Goal: Task Accomplishment & Management: Manage account settings

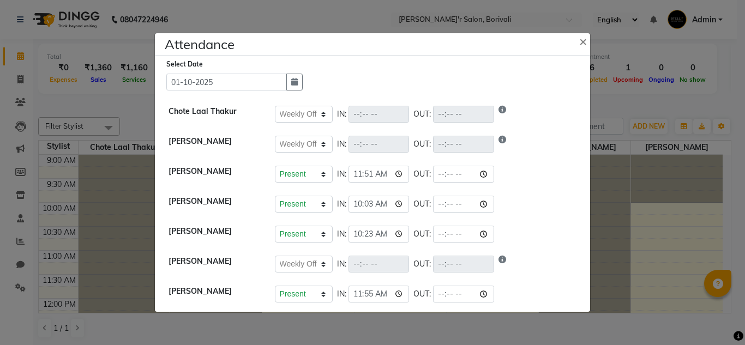
select select "W"
click at [686, 244] on ngb-modal-window "Attendance × Select Date 01-10-2025 Chote Laal Thakur Present Absent Late Half …" at bounding box center [372, 172] width 745 height 345
click at [430, 44] on div "Attendance ×" at bounding box center [372, 44] width 435 height 22
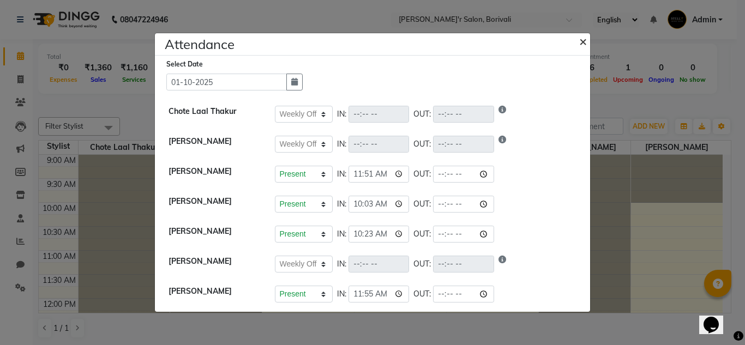
click at [580, 43] on span "×" at bounding box center [583, 41] width 8 height 16
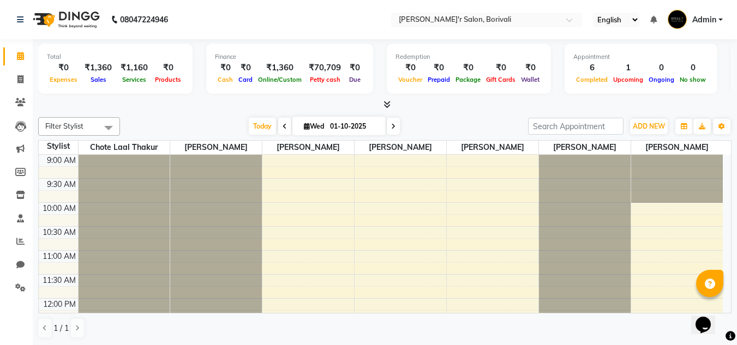
scroll to position [1, 0]
click at [22, 78] on icon at bounding box center [20, 79] width 6 height 8
select select "8737"
select select "service"
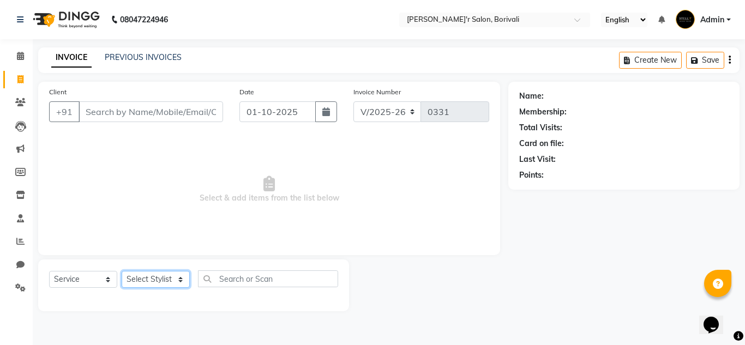
click at [143, 284] on select "Select Stylist [PERSON_NAME] Chote Laal [PERSON_NAME] [PERSON_NAME] [PERSON_NAM…" at bounding box center [156, 279] width 68 height 17
select select "89312"
click at [122, 271] on select "Select Stylist [PERSON_NAME] Chote Laal [PERSON_NAME] [PERSON_NAME] [PERSON_NAM…" at bounding box center [156, 279] width 68 height 17
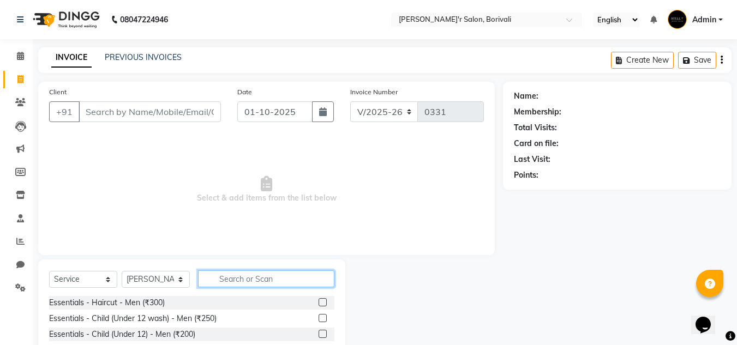
click at [207, 282] on input "text" at bounding box center [266, 279] width 136 height 17
type input "clean"
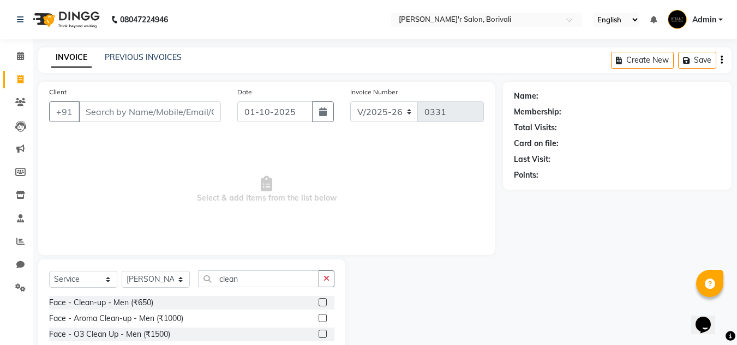
click at [321, 303] on label at bounding box center [323, 302] width 8 height 8
click at [321, 303] on input "checkbox" at bounding box center [322, 303] width 7 height 7
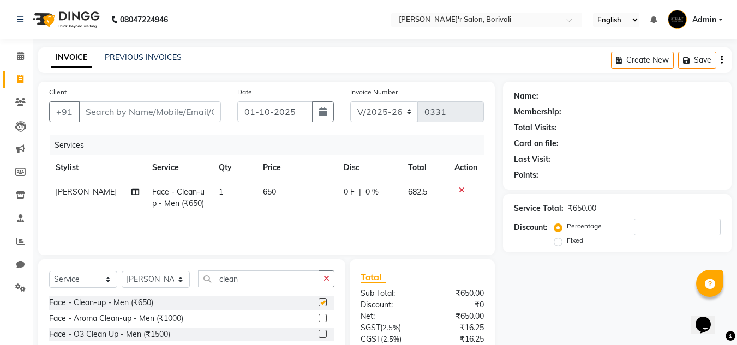
checkbox input "false"
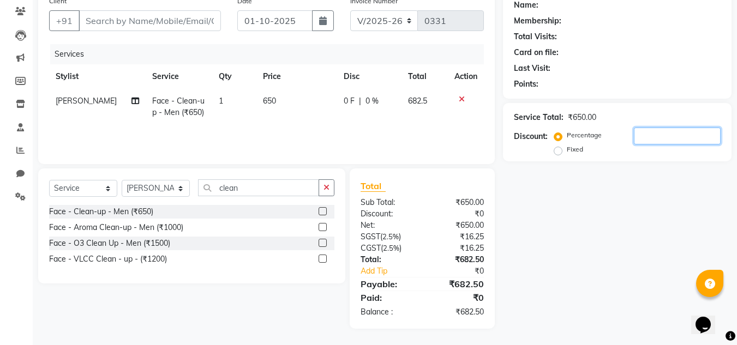
click at [682, 133] on input "number" at bounding box center [677, 136] width 87 height 17
type input "10"
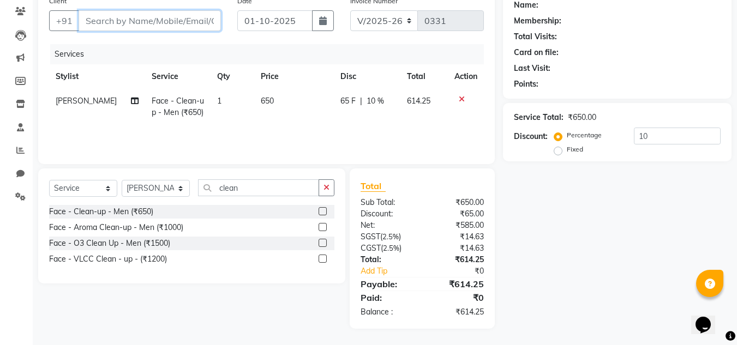
click at [200, 26] on input "Client" at bounding box center [150, 20] width 142 height 21
click at [111, 24] on input "Client" at bounding box center [150, 20] width 142 height 21
type input "j"
type input "0"
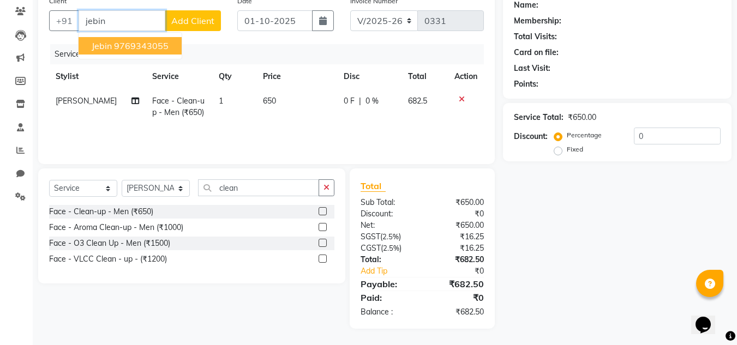
click at [155, 46] on ngb-highlight "9769343055" at bounding box center [141, 45] width 55 height 11
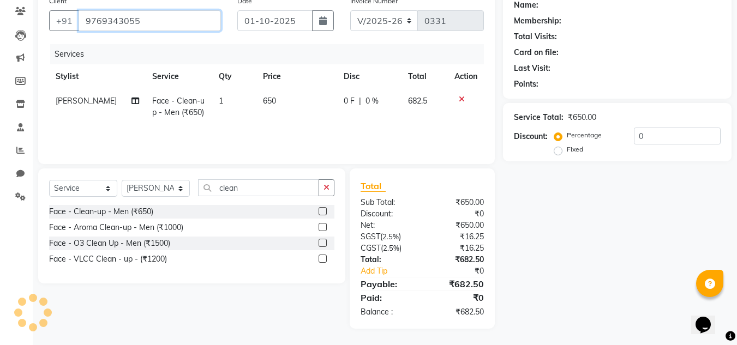
type input "9769343055"
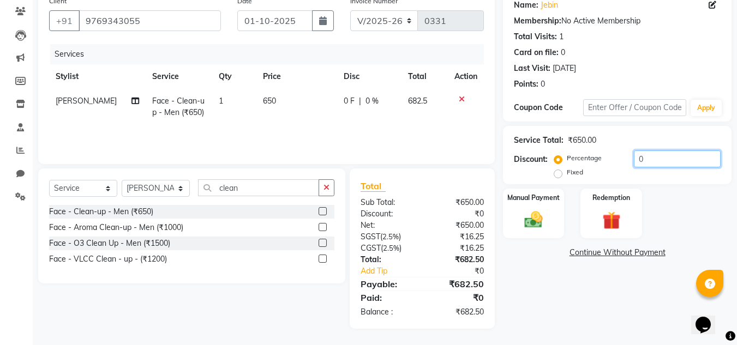
click at [661, 159] on input "0" at bounding box center [677, 159] width 87 height 17
click at [535, 211] on img at bounding box center [533, 220] width 31 height 22
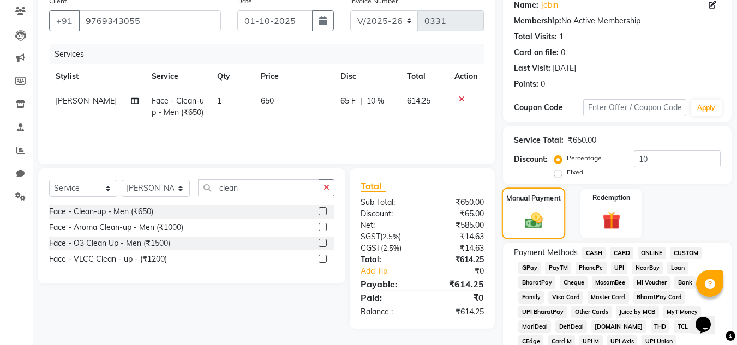
scroll to position [200, 0]
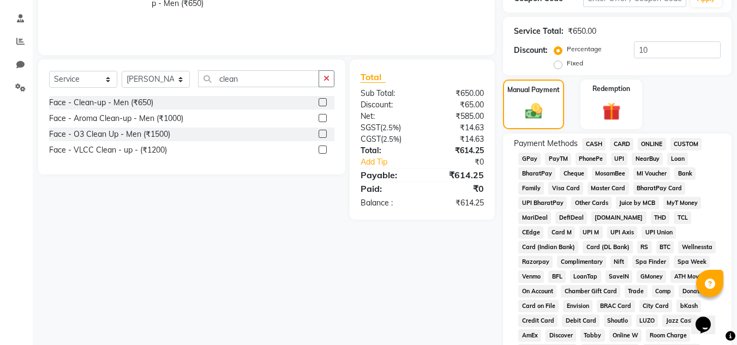
click at [528, 161] on span "GPay" at bounding box center [529, 159] width 22 height 13
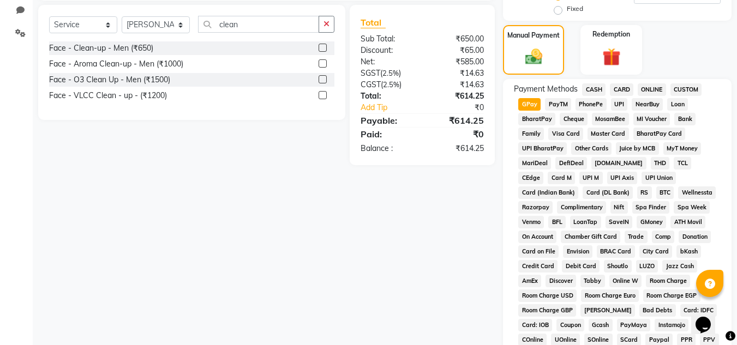
scroll to position [146, 0]
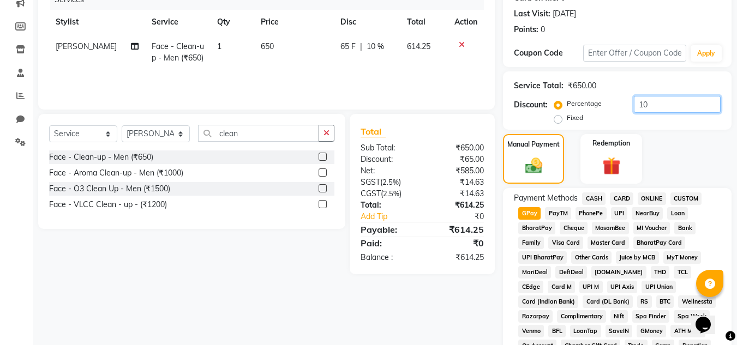
click at [666, 100] on input "10" at bounding box center [677, 104] width 87 height 17
type input "1"
click at [663, 107] on input "number" at bounding box center [677, 104] width 87 height 17
type input "10"
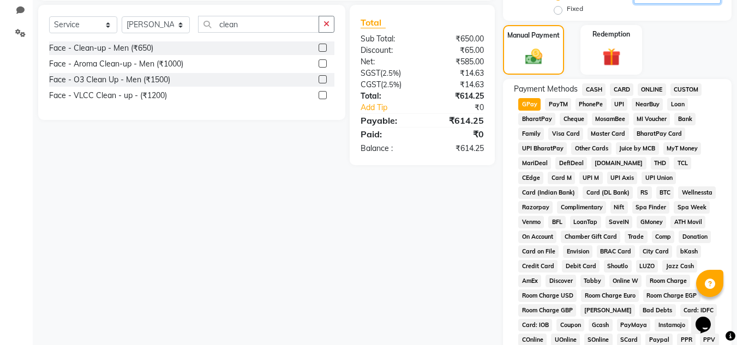
scroll to position [489, 0]
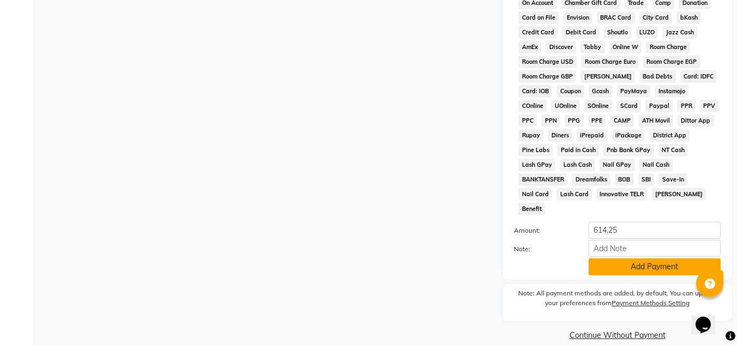
click at [619, 259] on button "Add Payment" at bounding box center [655, 267] width 132 height 17
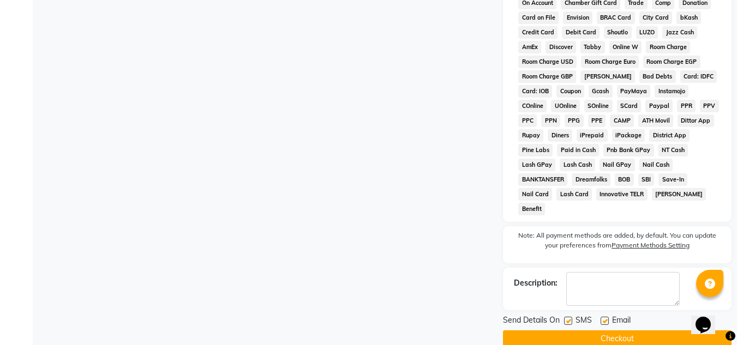
scroll to position [493, 0]
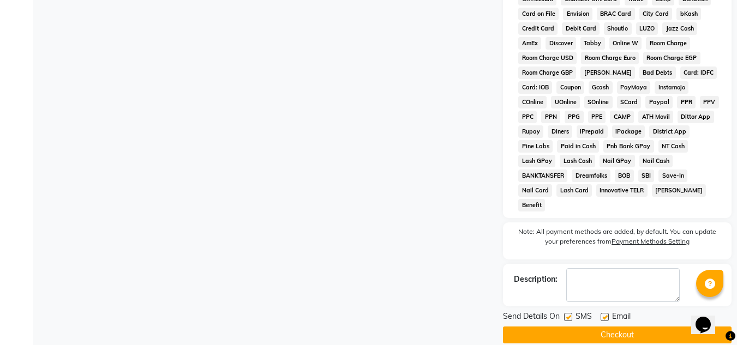
click at [551, 327] on button "Checkout" at bounding box center [617, 335] width 229 height 17
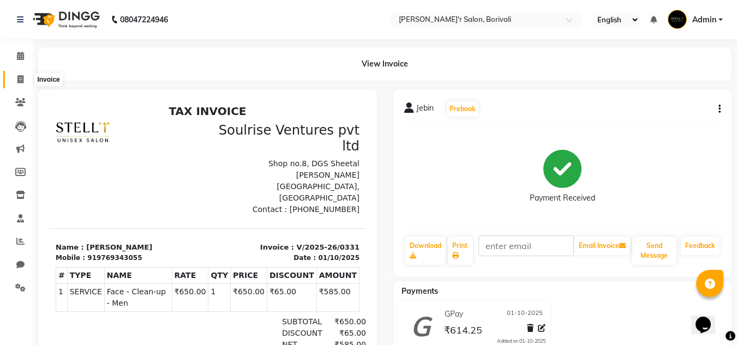
click at [24, 79] on span at bounding box center [20, 80] width 19 height 13
select select "8737"
select select "service"
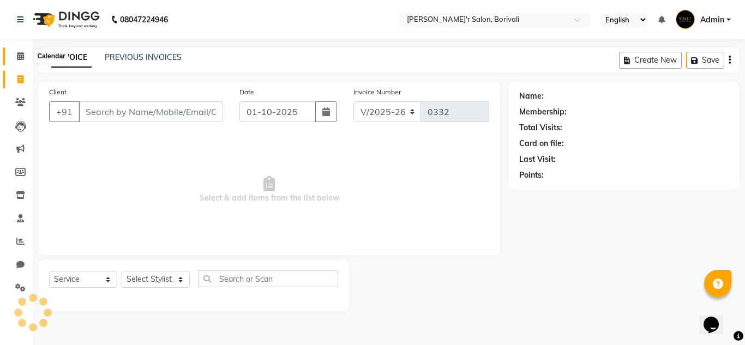
click at [23, 56] on icon at bounding box center [20, 56] width 7 height 8
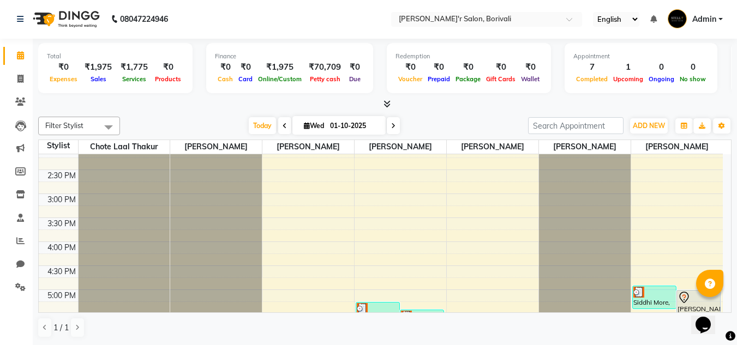
scroll to position [247, 0]
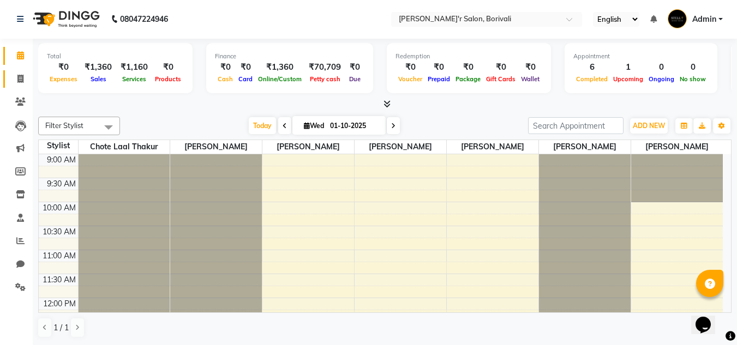
scroll to position [356, 0]
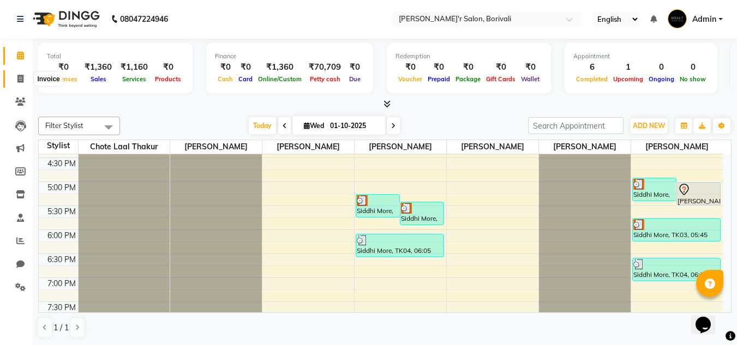
click at [21, 77] on icon at bounding box center [20, 79] width 6 height 8
select select "8737"
select select "service"
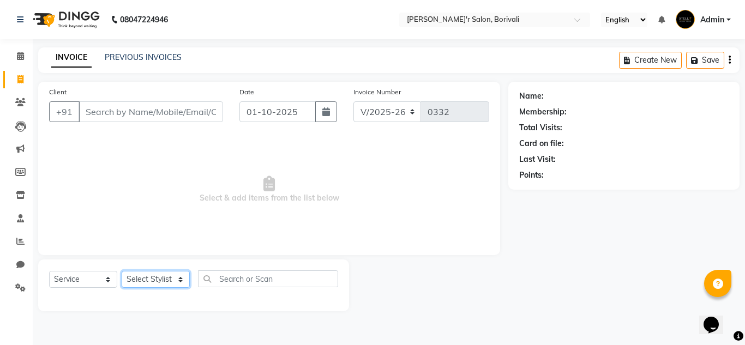
click at [164, 276] on select "Select Stylist [PERSON_NAME] Chote Laal [PERSON_NAME] [PERSON_NAME] [PERSON_NAM…" at bounding box center [156, 279] width 68 height 17
select select "91581"
click at [122, 271] on select "Select Stylist [PERSON_NAME] Chote Laal [PERSON_NAME] [PERSON_NAME] [PERSON_NAM…" at bounding box center [156, 279] width 68 height 17
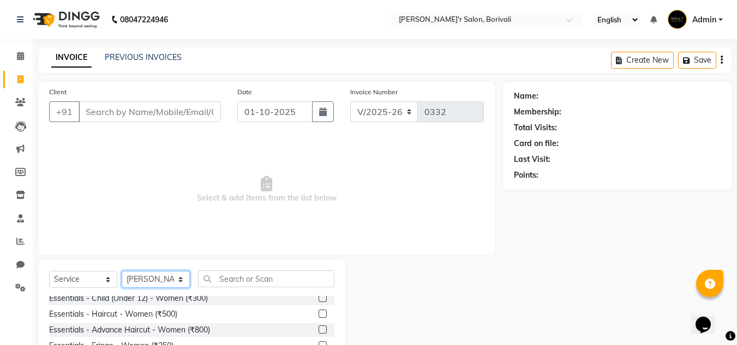
scroll to position [218, 0]
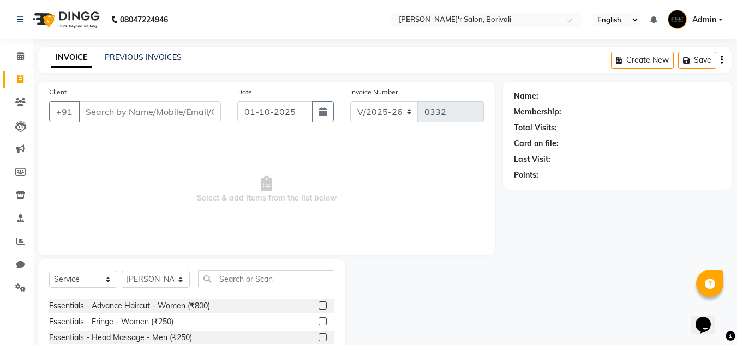
click at [319, 305] on label at bounding box center [323, 306] width 8 height 8
click at [319, 305] on input "checkbox" at bounding box center [322, 306] width 7 height 7
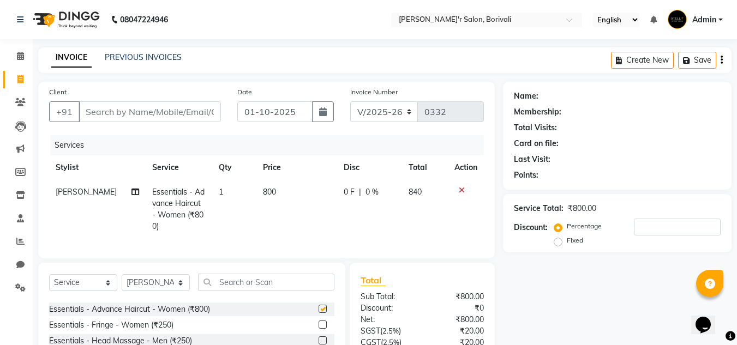
checkbox input "false"
click at [591, 295] on div "Name: Membership: Total Visits: Card on file: Last Visit: Points: Service Total…" at bounding box center [621, 253] width 237 height 342
click at [141, 113] on input "Client" at bounding box center [150, 111] width 142 height 21
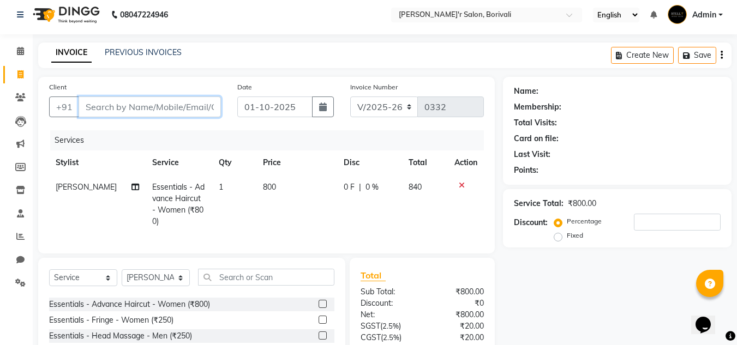
scroll to position [0, 0]
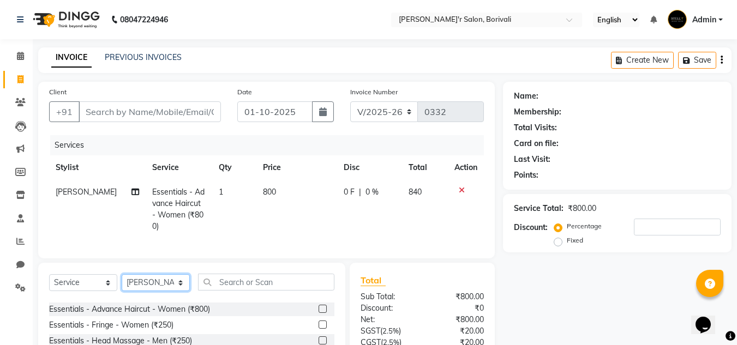
click at [167, 280] on select "Select Stylist [PERSON_NAME] Chote Laal [PERSON_NAME] [PERSON_NAME] [PERSON_NAM…" at bounding box center [156, 282] width 68 height 17
select select "89313"
click at [122, 274] on select "Select Stylist [PERSON_NAME] Chote Laal [PERSON_NAME] [PERSON_NAME] [PERSON_NAM…" at bounding box center [156, 282] width 68 height 17
click at [319, 305] on label at bounding box center [323, 309] width 8 height 8
click at [319, 306] on input "checkbox" at bounding box center [322, 309] width 7 height 7
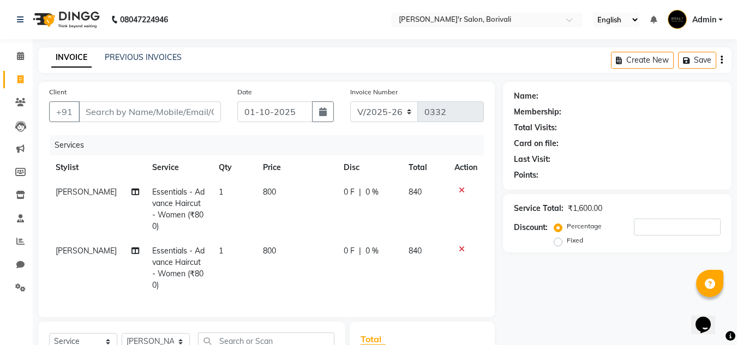
checkbox input "false"
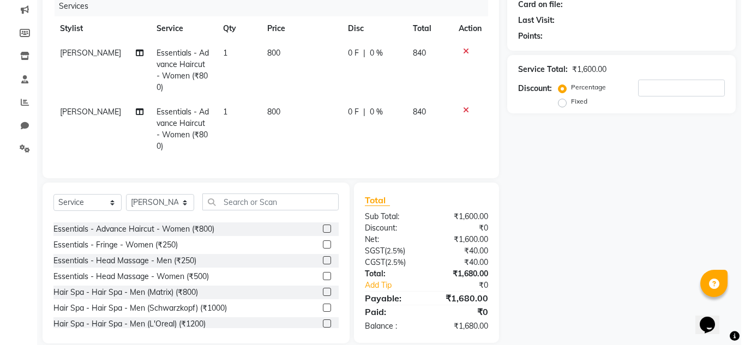
scroll to position [85, 0]
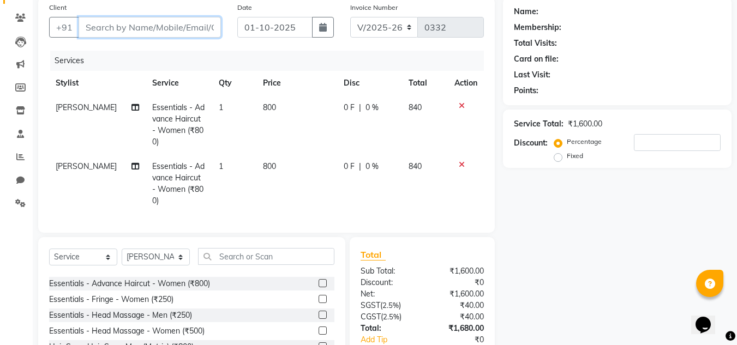
click at [200, 28] on input "Client" at bounding box center [150, 27] width 142 height 21
click at [166, 25] on input "Client" at bounding box center [150, 27] width 142 height 21
type input "9"
type input "0"
type input "9987632188"
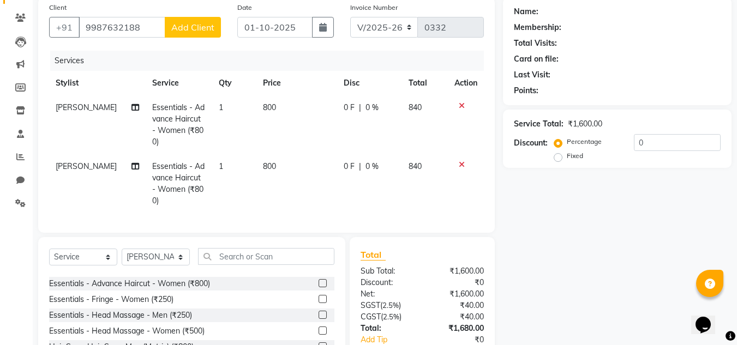
click at [204, 26] on span "Add Client" at bounding box center [192, 27] width 43 height 11
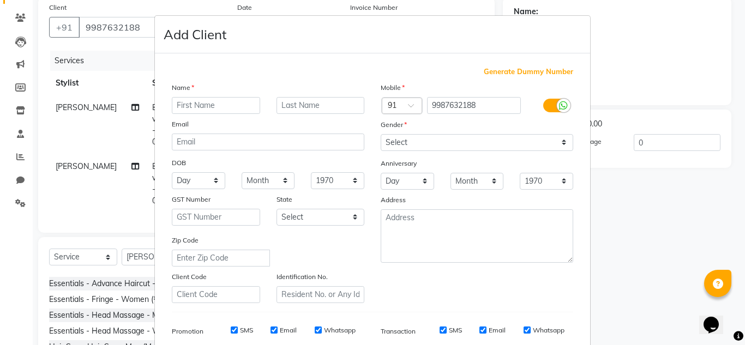
click at [193, 103] on input "text" at bounding box center [216, 105] width 88 height 17
type input "a"
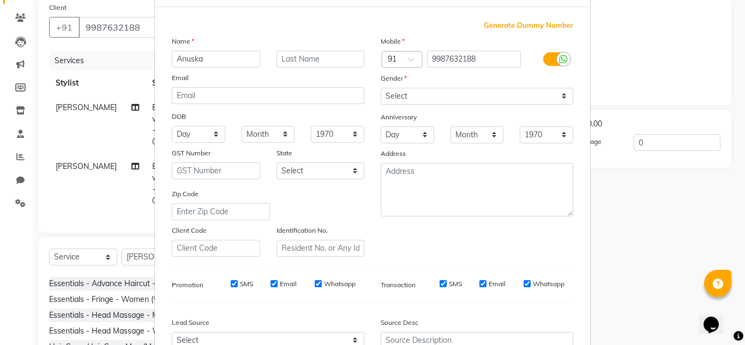
scroll to position [109, 0]
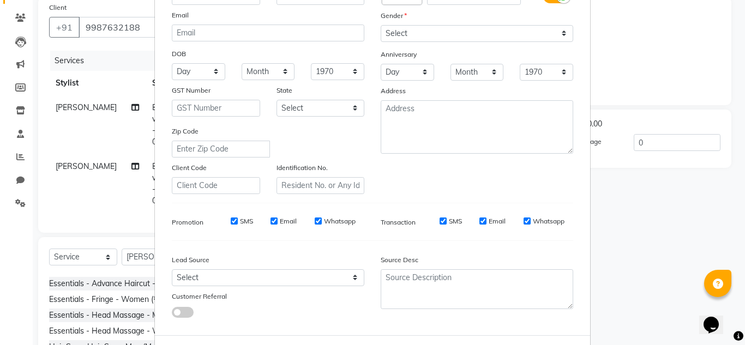
type input "Anuska"
click at [462, 37] on select "Select [DEMOGRAPHIC_DATA] [DEMOGRAPHIC_DATA] Other Prefer Not To Say" at bounding box center [477, 33] width 193 height 17
select select "[DEMOGRAPHIC_DATA]"
click at [381, 25] on select "Select [DEMOGRAPHIC_DATA] [DEMOGRAPHIC_DATA] Other Prefer Not To Say" at bounding box center [477, 33] width 193 height 17
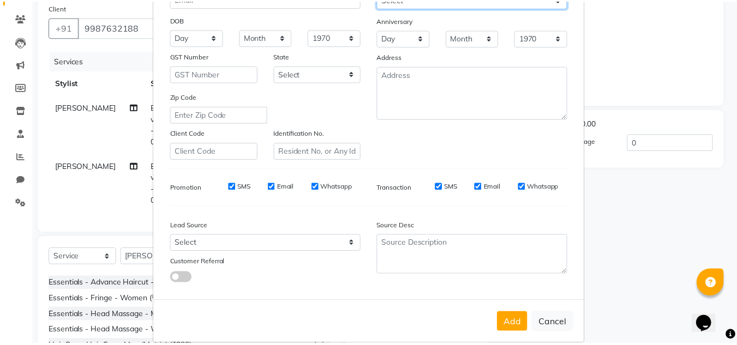
scroll to position [158, 0]
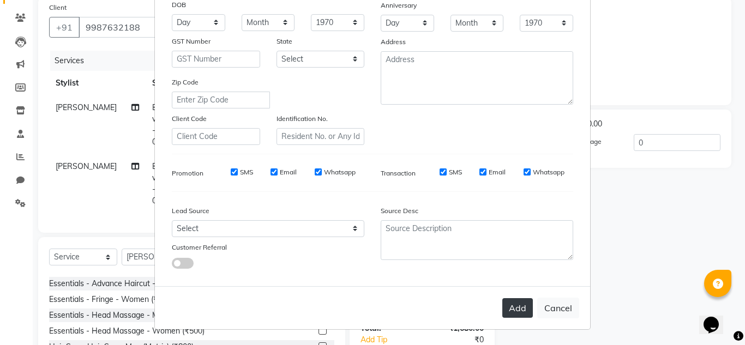
click at [513, 304] on button "Add" at bounding box center [517, 308] width 31 height 20
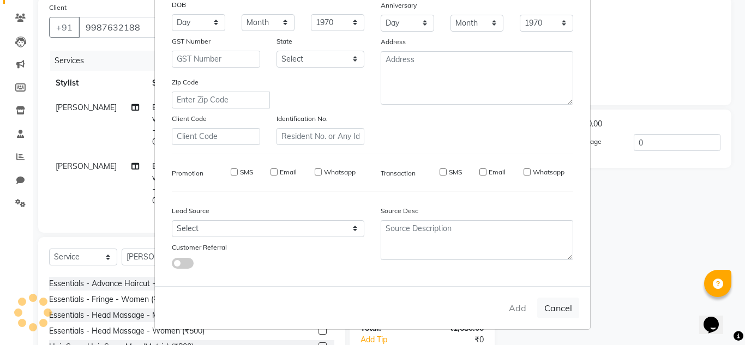
select select
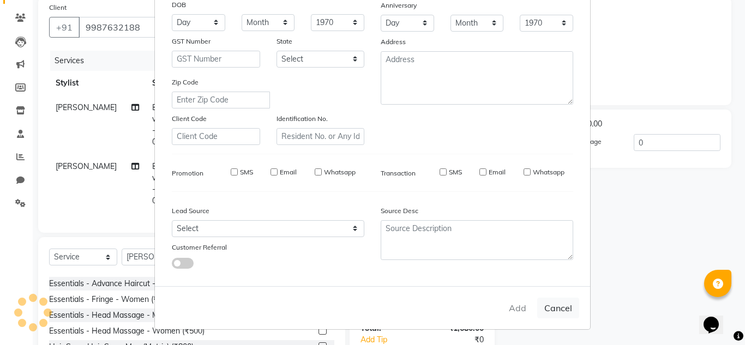
select select
checkbox input "false"
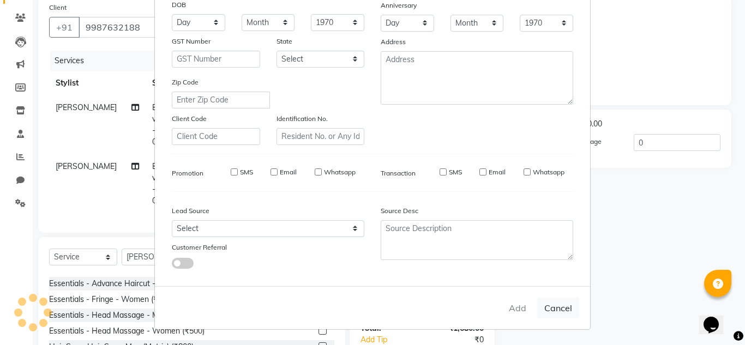
checkbox input "false"
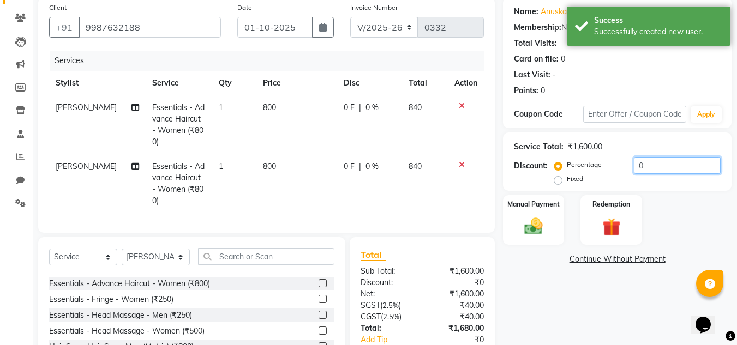
click at [641, 168] on input "0" at bounding box center [677, 165] width 87 height 17
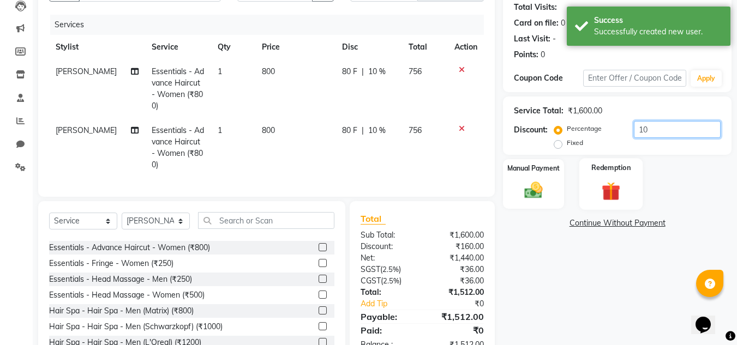
scroll to position [139, 0]
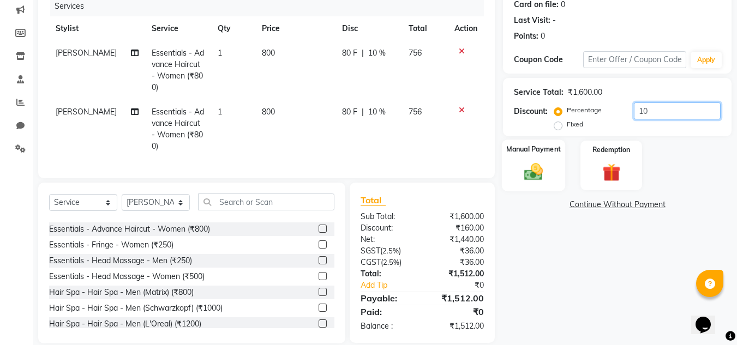
type input "10"
click at [546, 178] on img at bounding box center [533, 172] width 31 height 22
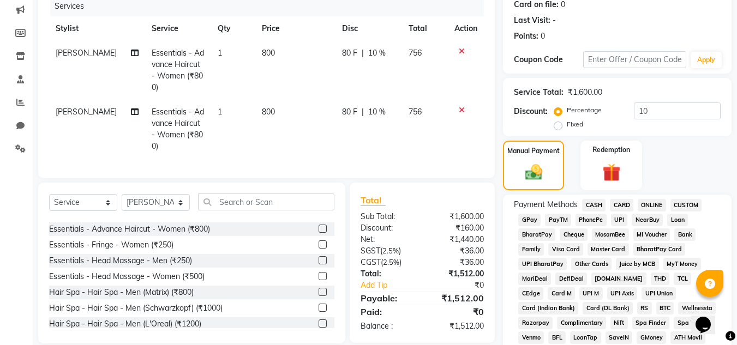
click at [531, 220] on span "GPay" at bounding box center [529, 220] width 22 height 13
click at [299, 183] on div "Select Service Product Membership Package Voucher Prepaid Gift Card Select Styl…" at bounding box center [191, 263] width 307 height 161
click at [291, 194] on input "text" at bounding box center [266, 202] width 136 height 17
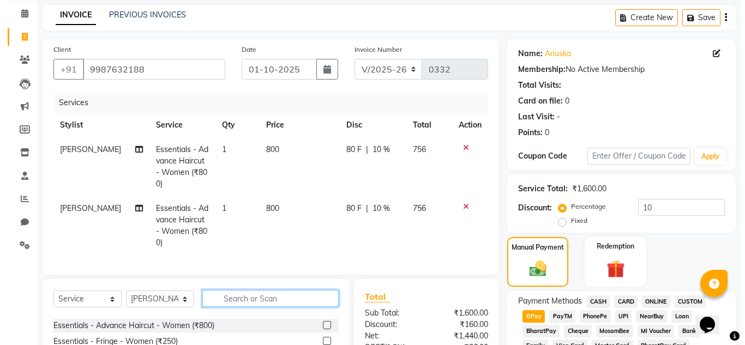
scroll to position [30, 0]
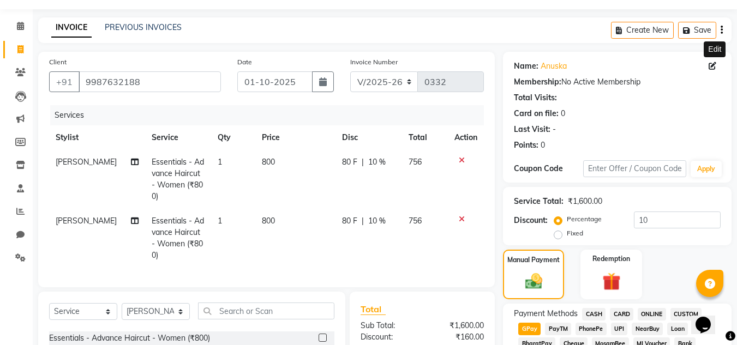
click at [714, 63] on icon at bounding box center [713, 66] width 8 height 8
select select "[DEMOGRAPHIC_DATA]"
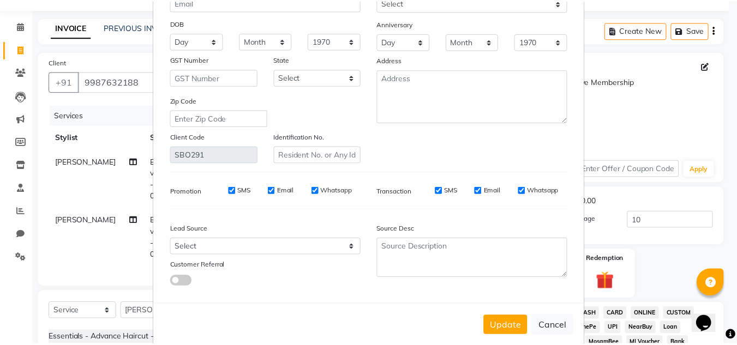
scroll to position [139, 0]
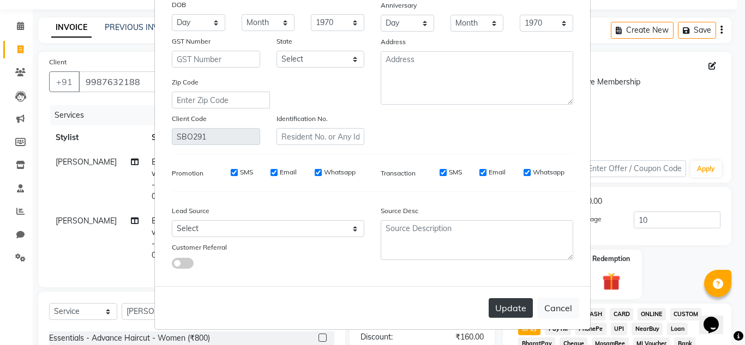
type input "Anushka"
click at [499, 308] on button "Update" at bounding box center [511, 308] width 44 height 20
select select
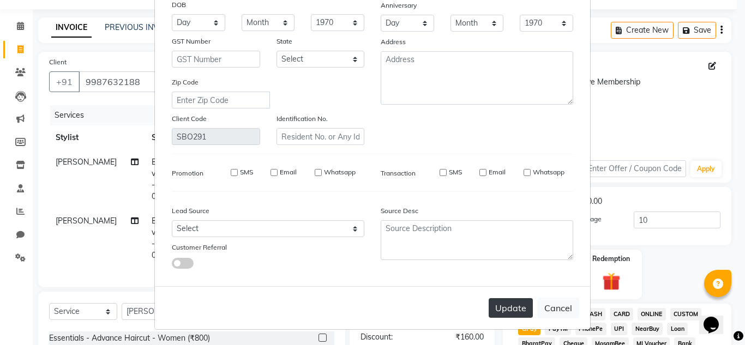
select select
checkbox input "false"
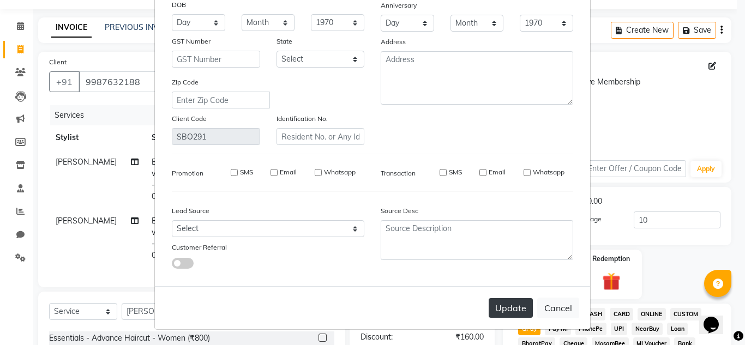
checkbox input "false"
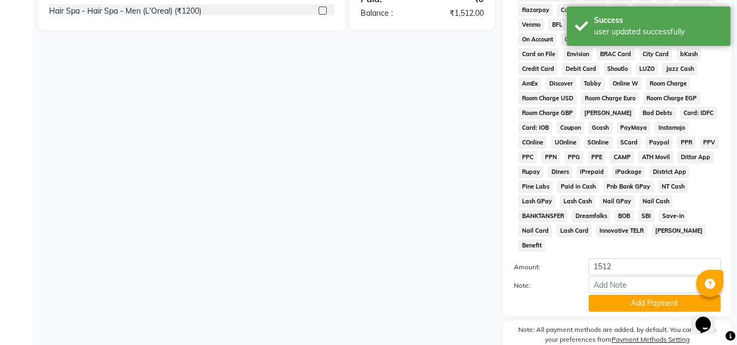
scroll to position [466, 0]
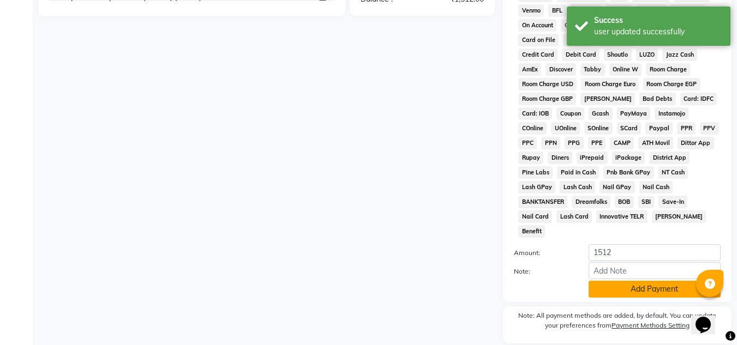
click at [630, 281] on button "Add Payment" at bounding box center [655, 289] width 132 height 17
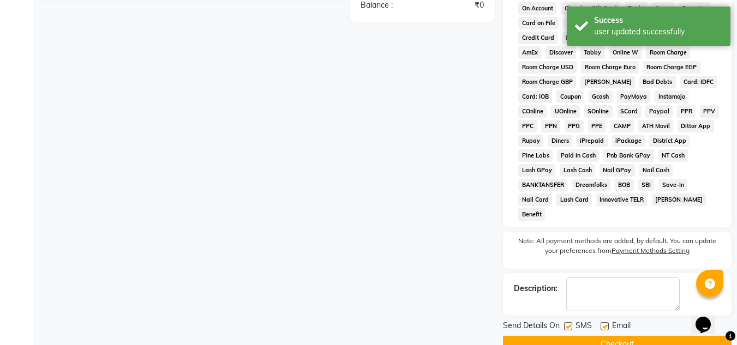
scroll to position [493, 0]
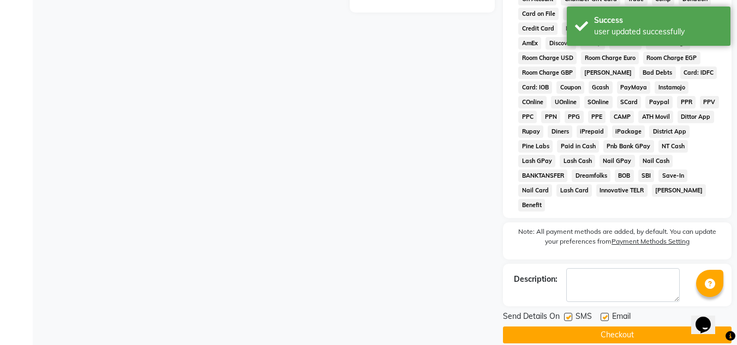
click at [593, 327] on button "Checkout" at bounding box center [617, 335] width 229 height 17
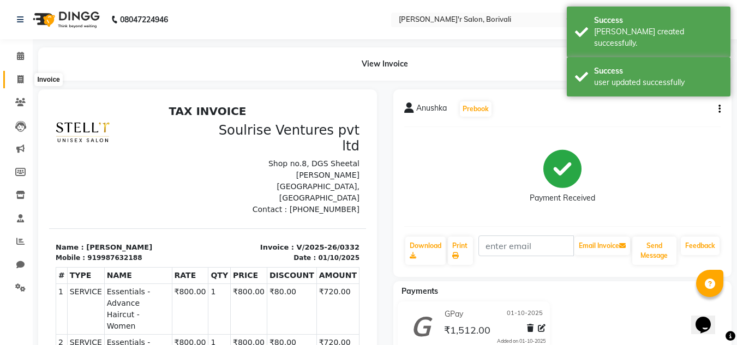
click at [21, 82] on icon at bounding box center [20, 79] width 6 height 8
select select "8737"
select select "service"
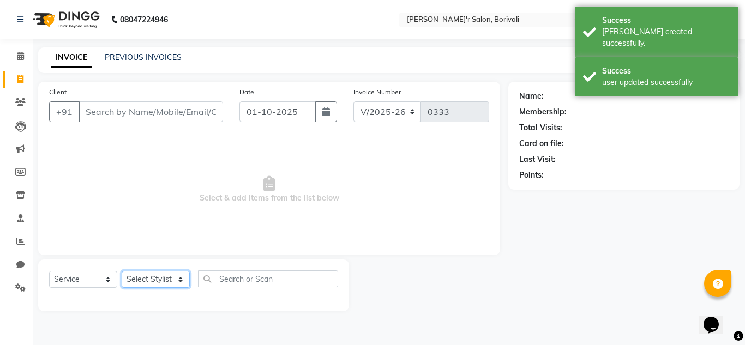
click at [165, 280] on select "Select Stylist [PERSON_NAME] Chote Laal [PERSON_NAME] [PERSON_NAME] [PERSON_NAM…" at bounding box center [156, 279] width 68 height 17
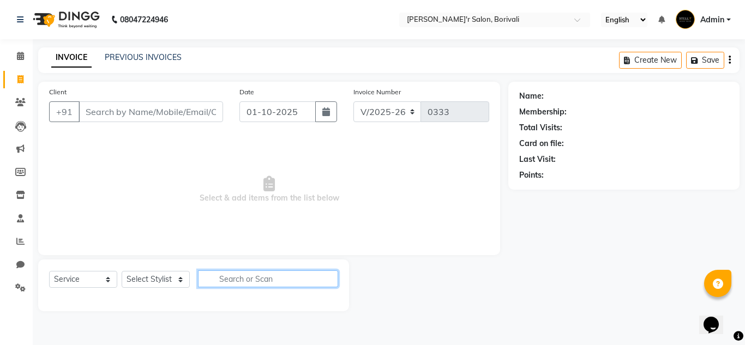
click at [280, 283] on input "text" at bounding box center [268, 279] width 140 height 17
type input "v"
click at [164, 275] on select "Select Stylist [PERSON_NAME] Chote Laal [PERSON_NAME] [PERSON_NAME] [PERSON_NAM…" at bounding box center [156, 279] width 68 height 17
select select "89312"
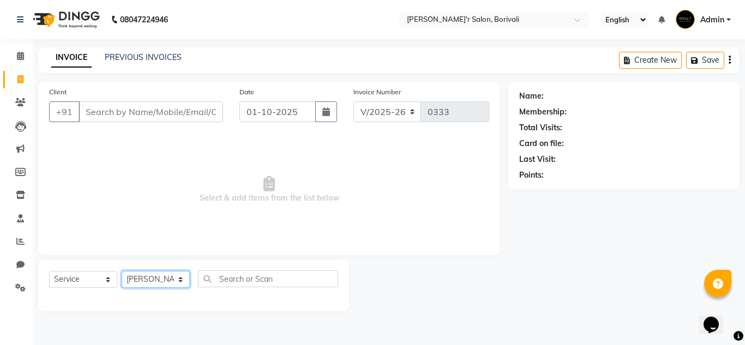
click at [122, 271] on select "Select Stylist [PERSON_NAME] Chote Laal [PERSON_NAME] [PERSON_NAME] [PERSON_NAM…" at bounding box center [156, 279] width 68 height 17
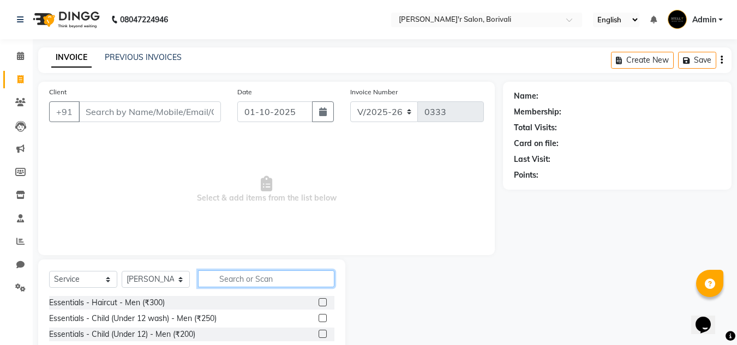
click at [233, 277] on input "text" at bounding box center [266, 279] width 136 height 17
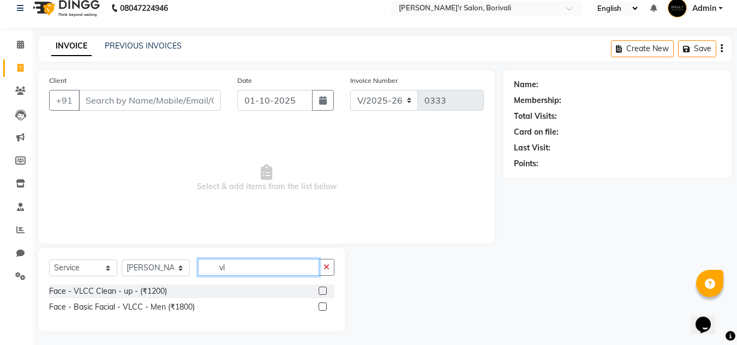
scroll to position [14, 0]
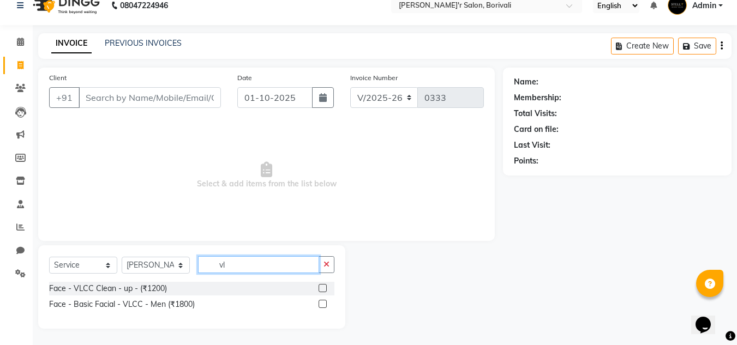
type input "v"
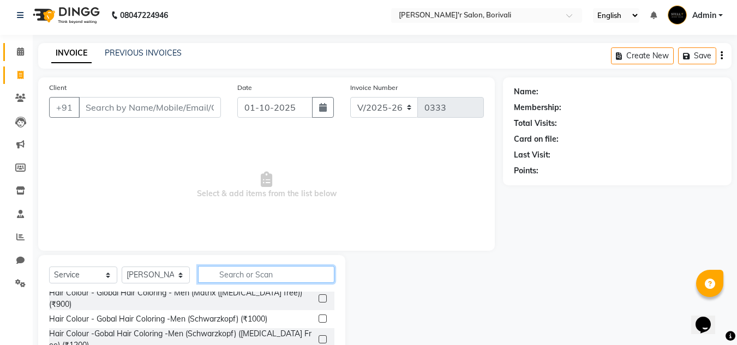
scroll to position [0, 0]
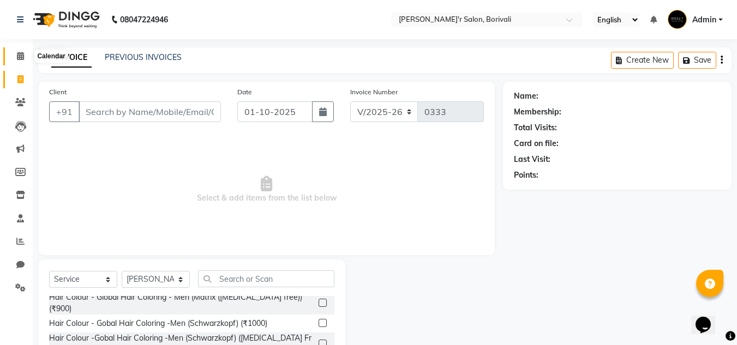
click at [20, 52] on icon at bounding box center [20, 56] width 7 height 8
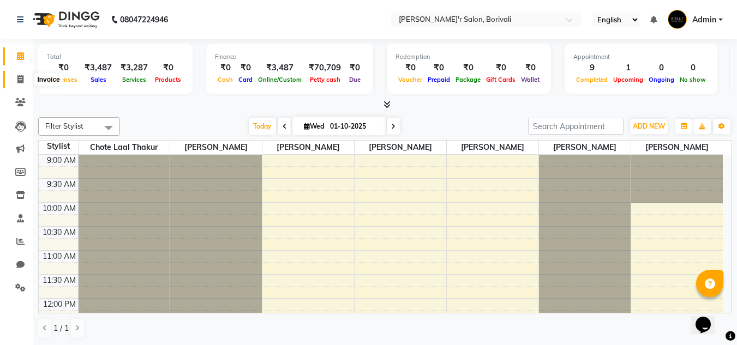
click at [20, 80] on icon at bounding box center [20, 79] width 6 height 8
select select "service"
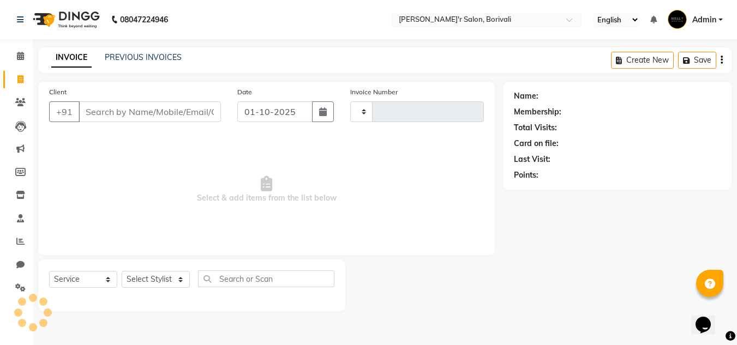
type input "0333"
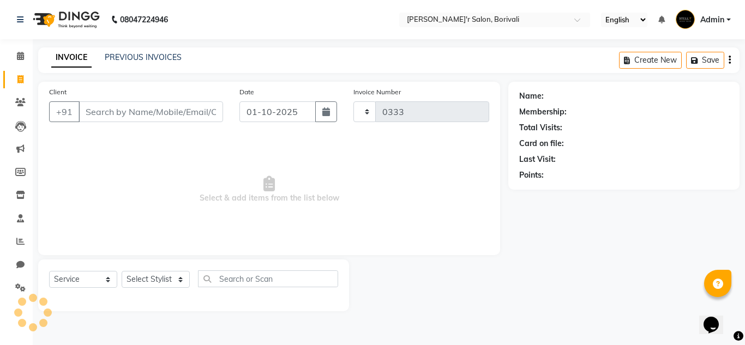
select select "8737"
click at [13, 52] on span at bounding box center [20, 56] width 19 height 13
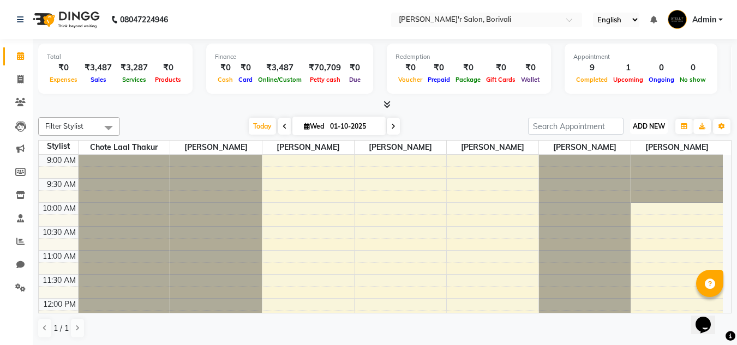
click at [641, 129] on span "ADD NEW" at bounding box center [649, 126] width 32 height 8
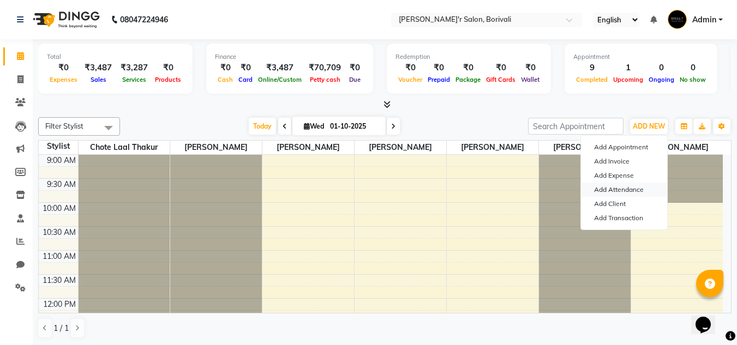
click at [632, 185] on link "Add Attendance" at bounding box center [624, 190] width 86 height 14
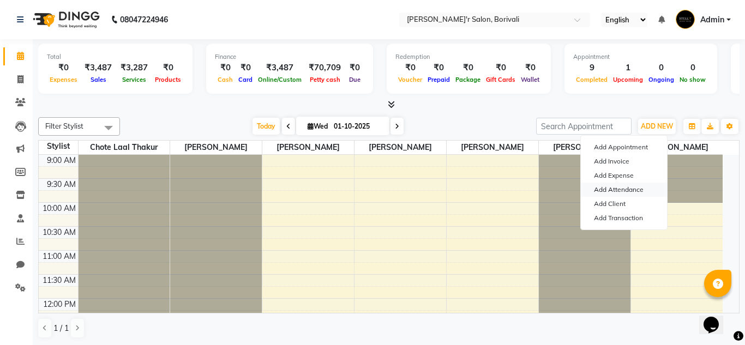
select select "W"
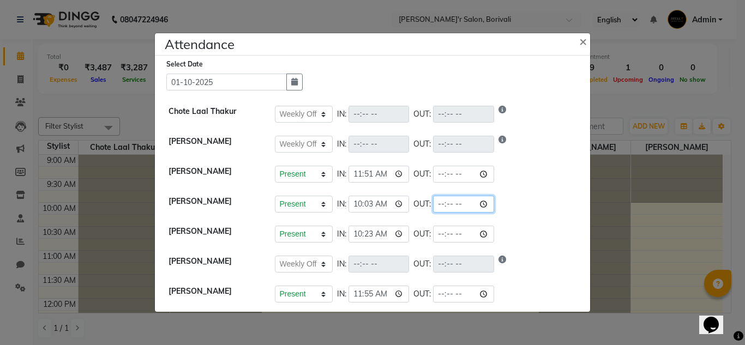
click at [459, 205] on input "time" at bounding box center [463, 204] width 61 height 17
type input "20:35"
click at [568, 219] on li "[PERSON_NAME] Present Absent Late Half Day Weekly Off IN: 10:03 OUT: 20:35" at bounding box center [373, 204] width 430 height 31
select select "W"
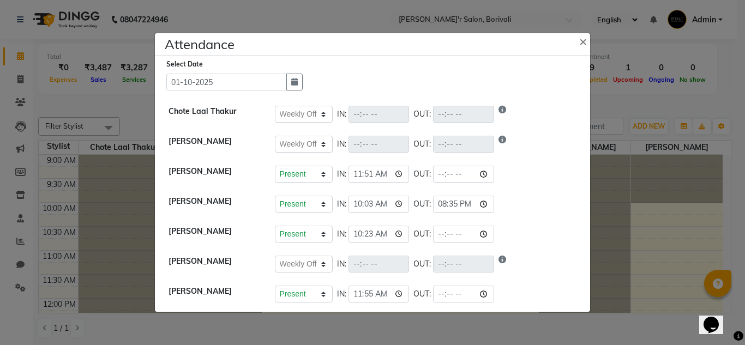
select select "W"
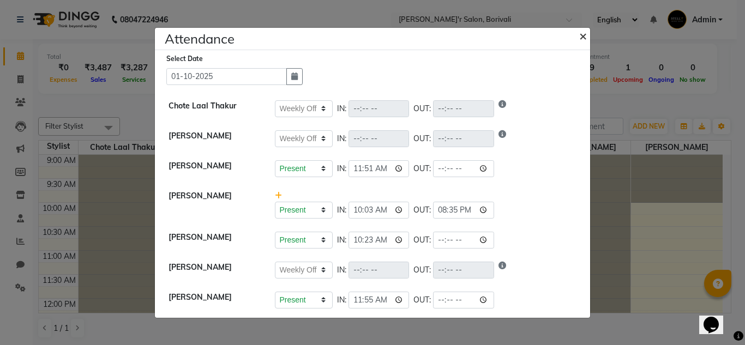
click at [586, 36] on span "×" at bounding box center [583, 35] width 8 height 16
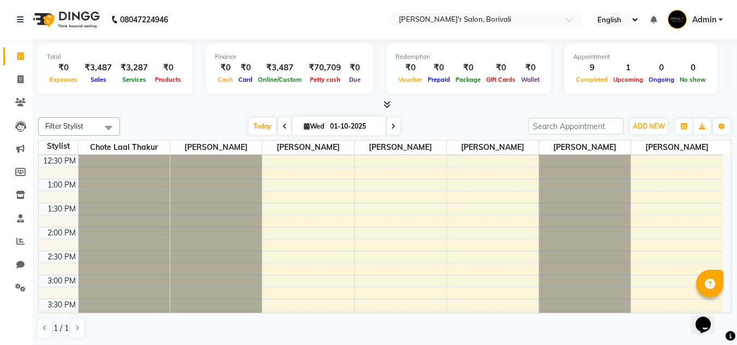
scroll to position [327, 0]
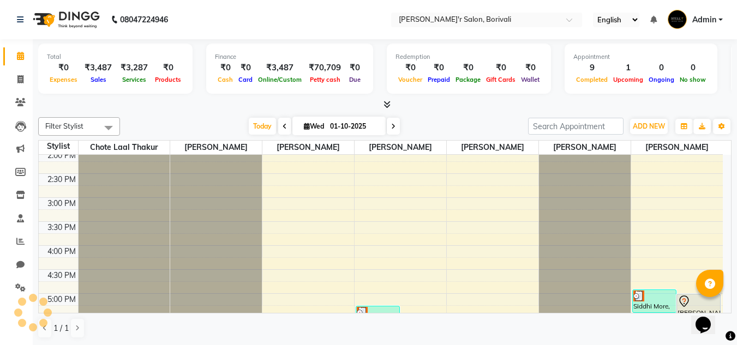
click at [403, 314] on div "Filter Stylist Select All [PERSON_NAME] Chote Laal [PERSON_NAME] [PERSON_NAME] …" at bounding box center [384, 228] width 693 height 230
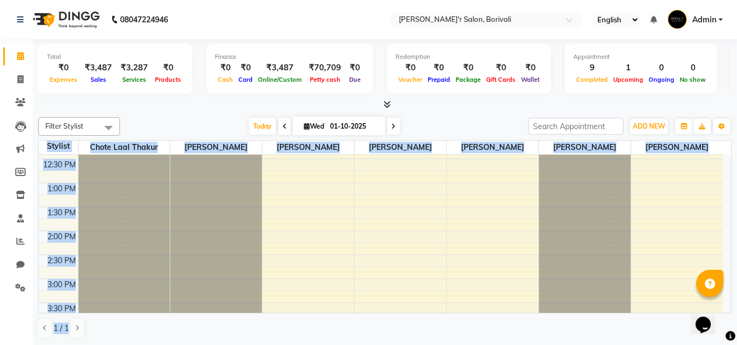
click at [318, 208] on div "9:00 AM 9:30 AM 10:00 AM 10:30 AM 11:00 AM 11:30 AM 12:00 PM 12:30 PM 1:00 PM 1…" at bounding box center [381, 303] width 684 height 624
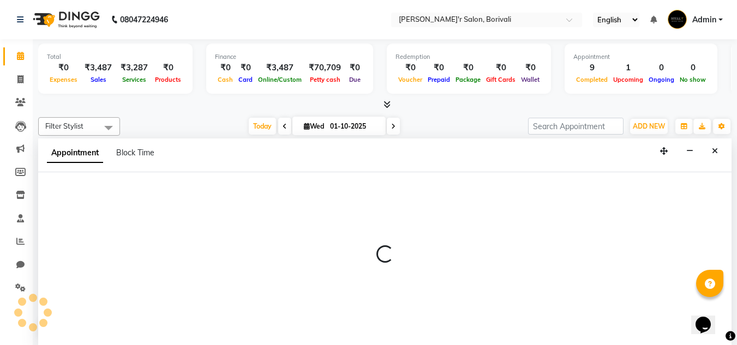
select select "89312"
select select "tentative"
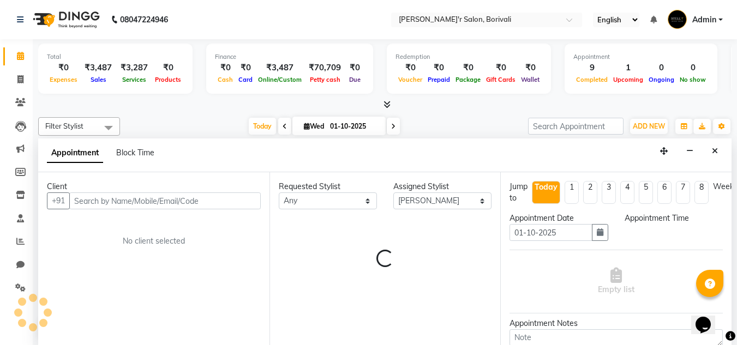
scroll to position [1, 0]
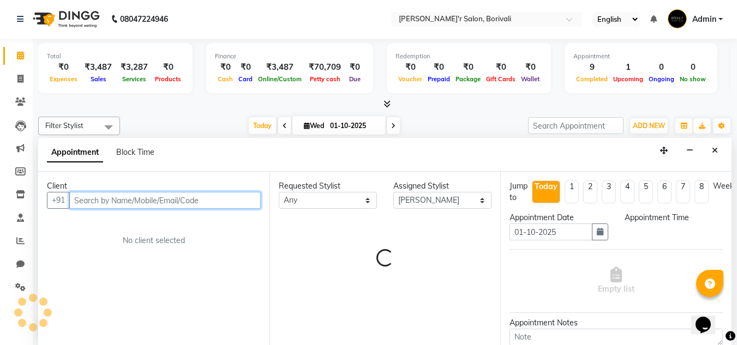
select select "810"
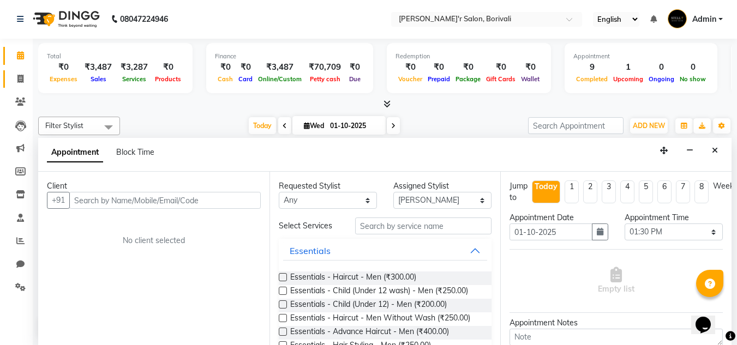
click at [21, 71] on link "Invoice" at bounding box center [16, 79] width 26 height 18
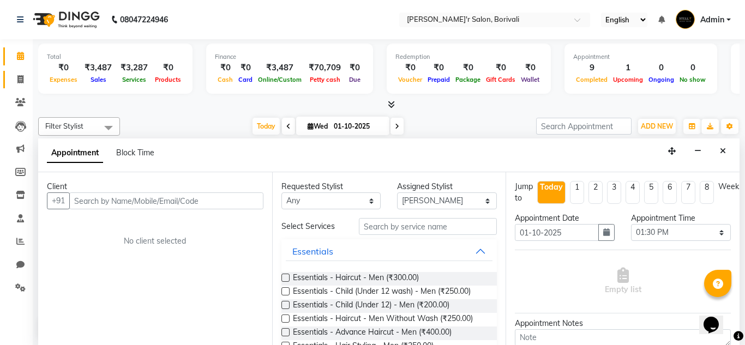
select select "service"
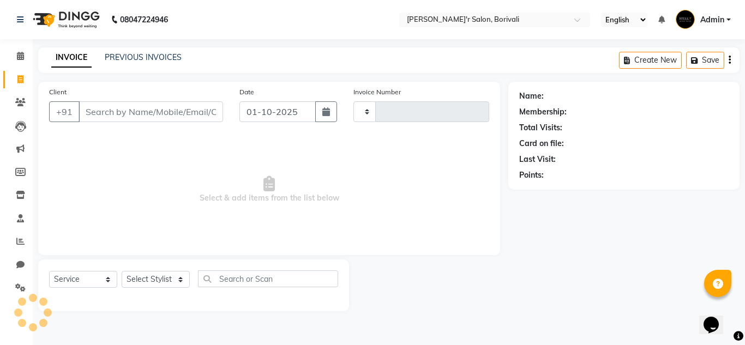
type input "0333"
select select "8737"
click at [163, 276] on select "Select Stylist [PERSON_NAME] Chote Laal [PERSON_NAME] [PERSON_NAME] [PERSON_NAM…" at bounding box center [156, 279] width 68 height 17
select select "89311"
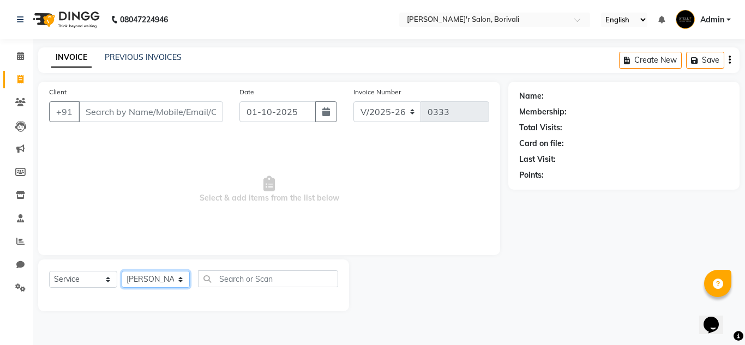
click at [122, 271] on select "Select Stylist [PERSON_NAME] Chote Laal [PERSON_NAME] [PERSON_NAME] [PERSON_NAM…" at bounding box center [156, 279] width 68 height 17
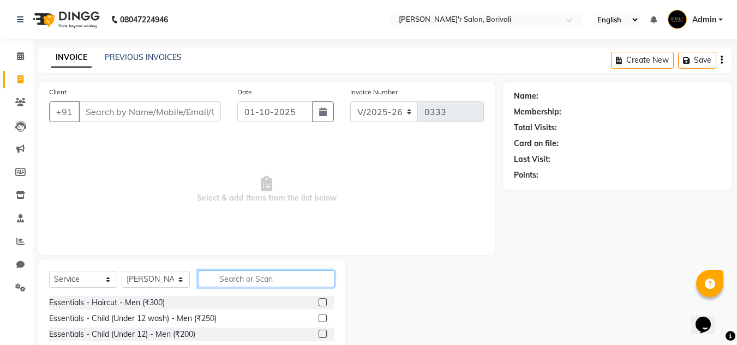
click at [258, 277] on input "text" at bounding box center [266, 279] width 136 height 17
type input "c"
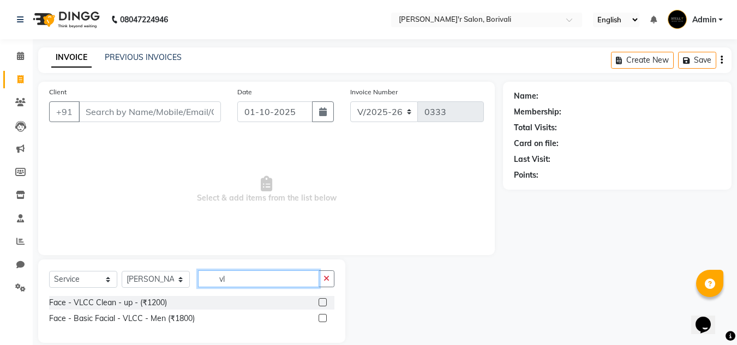
type input "vl"
click at [322, 300] on label at bounding box center [323, 302] width 8 height 8
click at [322, 300] on input "checkbox" at bounding box center [322, 303] width 7 height 7
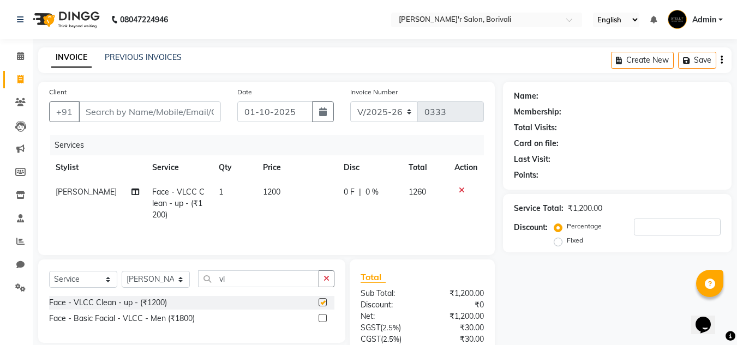
checkbox input "false"
click at [277, 283] on input "vl" at bounding box center [258, 279] width 121 height 17
type input "v"
type input "eye"
click at [324, 301] on label at bounding box center [323, 302] width 8 height 8
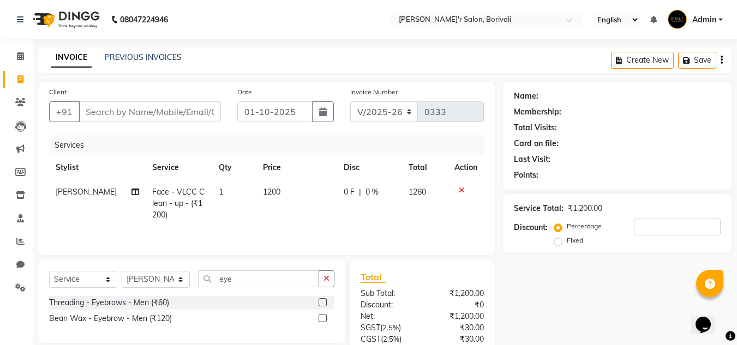
click at [324, 301] on input "checkbox" at bounding box center [322, 303] width 7 height 7
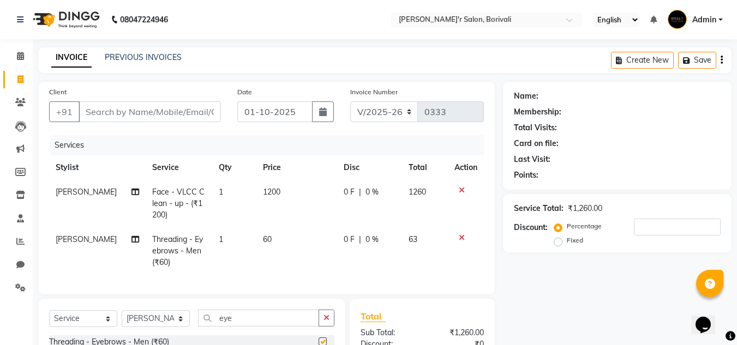
checkbox input "false"
click at [285, 320] on input "eye" at bounding box center [258, 318] width 121 height 17
type input "e"
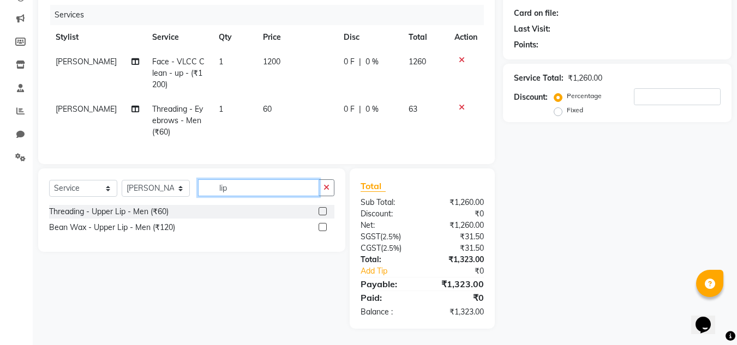
type input "lip"
click at [324, 213] on label at bounding box center [323, 211] width 8 height 8
click at [324, 213] on input "checkbox" at bounding box center [322, 211] width 7 height 7
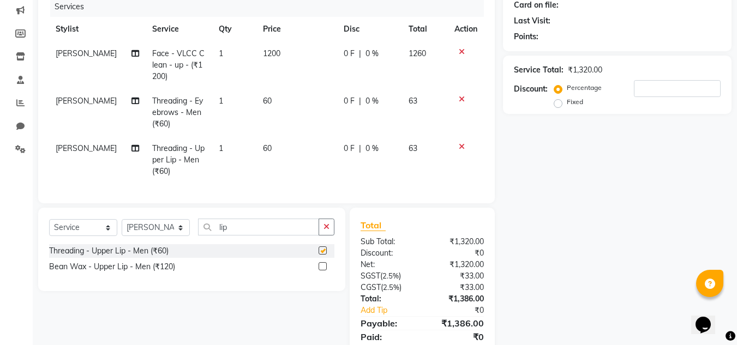
checkbox input "false"
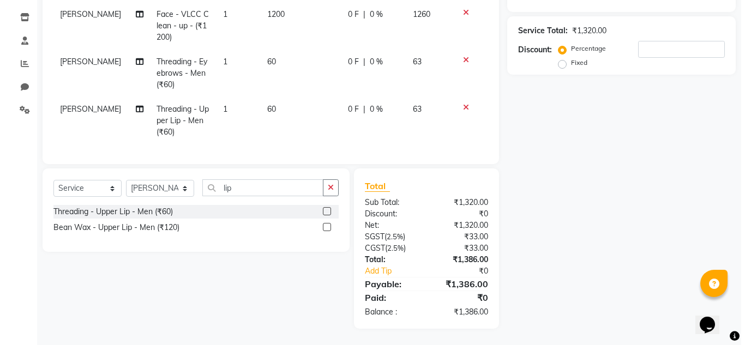
scroll to position [77, 0]
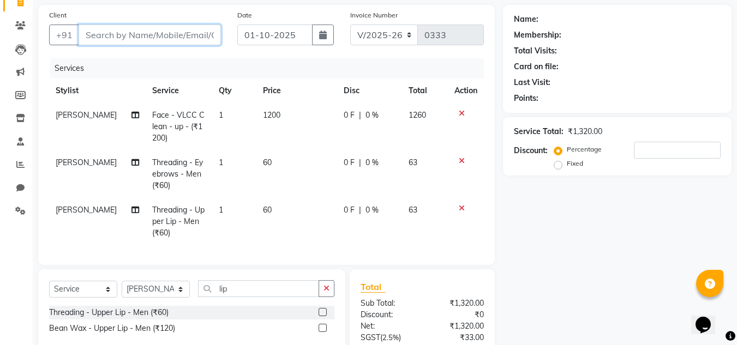
click at [149, 32] on input "Client" at bounding box center [150, 35] width 142 height 21
type input "s"
type input "0"
type input "sneha"
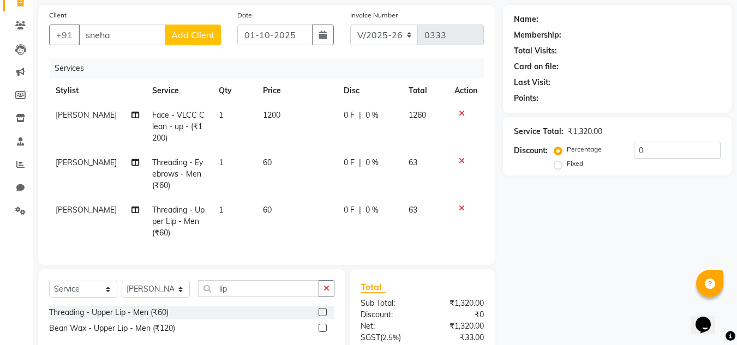
click at [189, 27] on button "Add Client" at bounding box center [193, 35] width 56 height 21
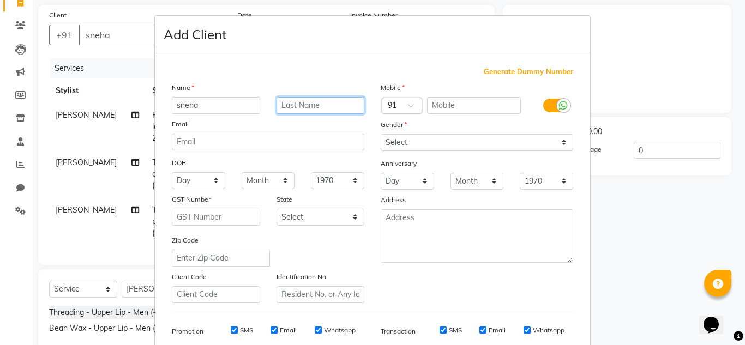
click at [331, 101] on input "text" at bounding box center [321, 105] width 88 height 17
type input "[PERSON_NAME]"
click at [477, 105] on input "text" at bounding box center [474, 105] width 94 height 17
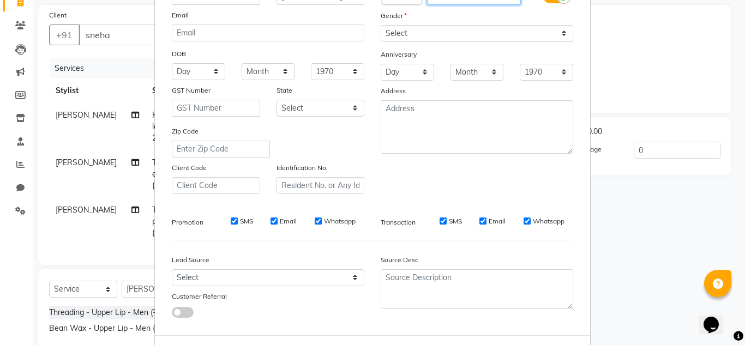
scroll to position [55, 0]
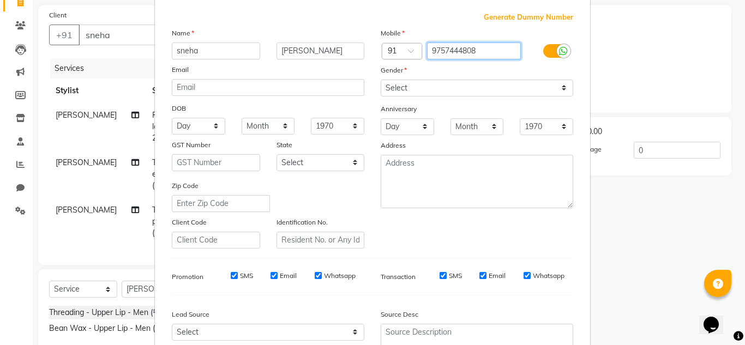
type input "9757444808"
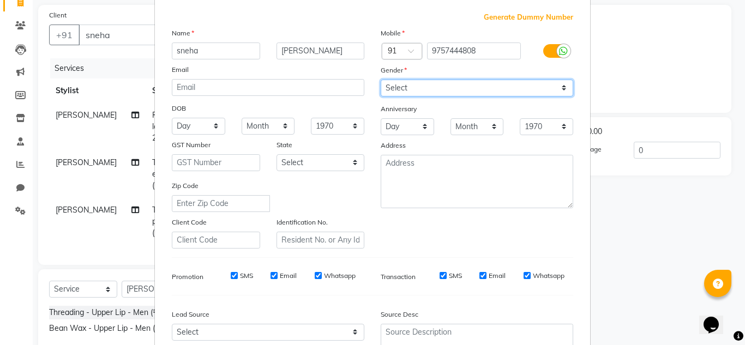
click at [472, 87] on select "Select [DEMOGRAPHIC_DATA] [DEMOGRAPHIC_DATA] Other Prefer Not To Say" at bounding box center [477, 88] width 193 height 17
select select "[DEMOGRAPHIC_DATA]"
click at [381, 80] on select "Select [DEMOGRAPHIC_DATA] [DEMOGRAPHIC_DATA] Other Prefer Not To Say" at bounding box center [477, 88] width 193 height 17
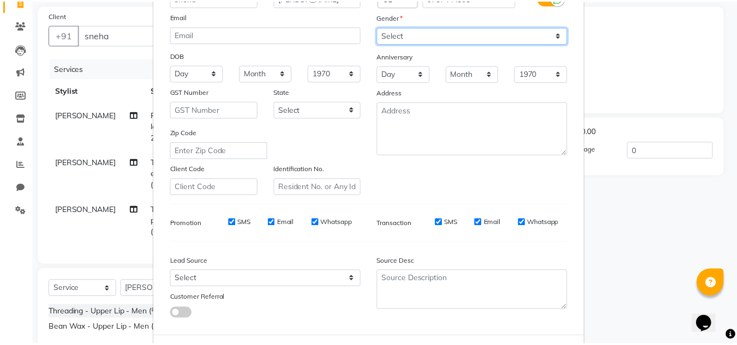
scroll to position [158, 0]
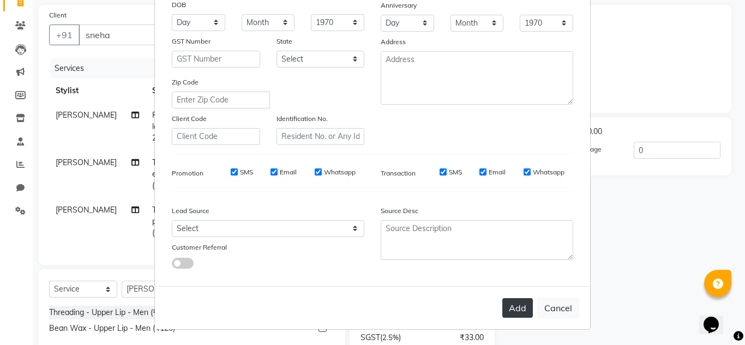
click at [523, 304] on button "Add" at bounding box center [517, 308] width 31 height 20
type input "9757444808"
select select
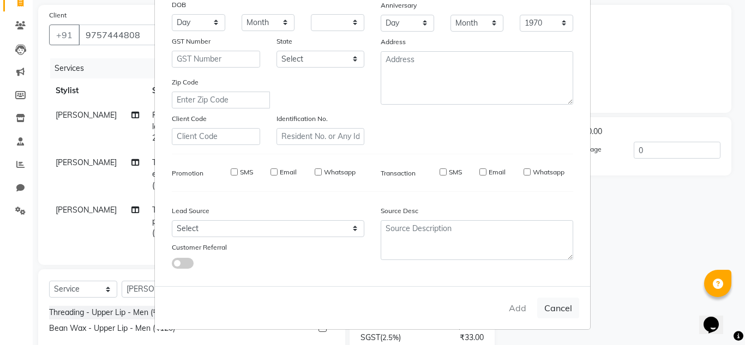
select select
checkbox input "false"
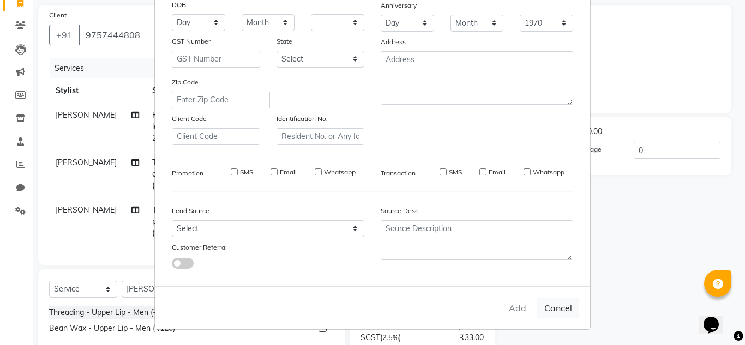
checkbox input "false"
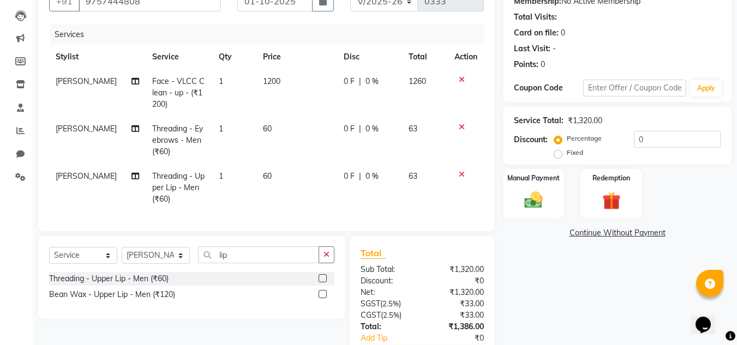
scroll to position [77, 0]
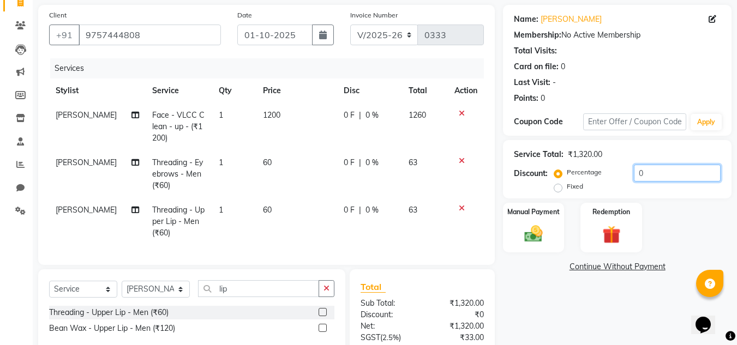
click at [665, 172] on input "0" at bounding box center [677, 173] width 87 height 17
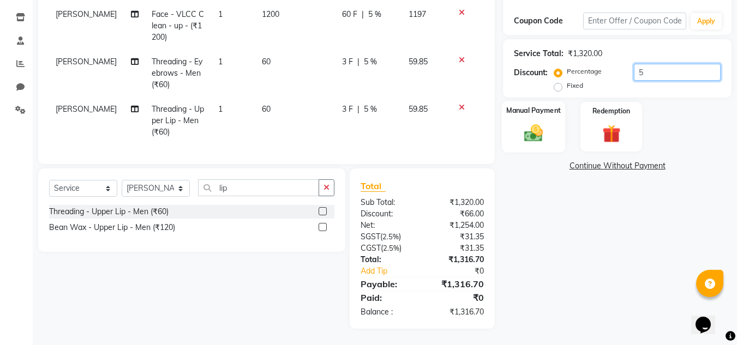
type input "5"
click at [545, 126] on img at bounding box center [533, 133] width 31 height 22
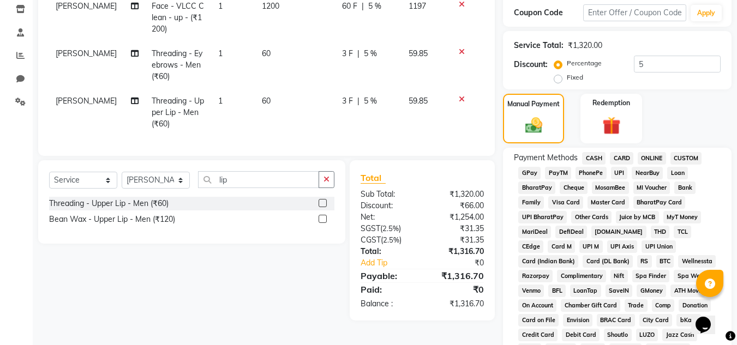
click at [530, 170] on span "GPay" at bounding box center [529, 173] width 22 height 13
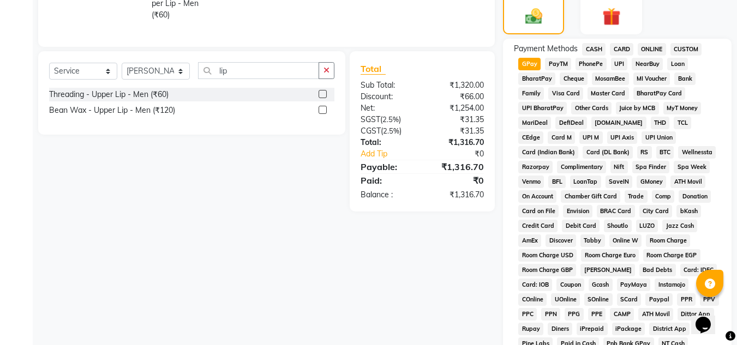
scroll to position [489, 0]
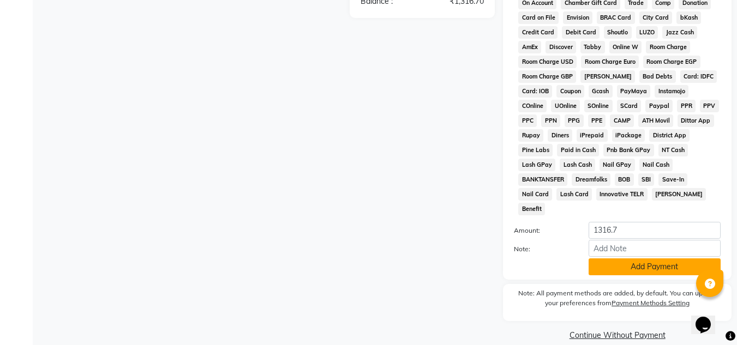
click at [622, 259] on button "Add Payment" at bounding box center [655, 267] width 132 height 17
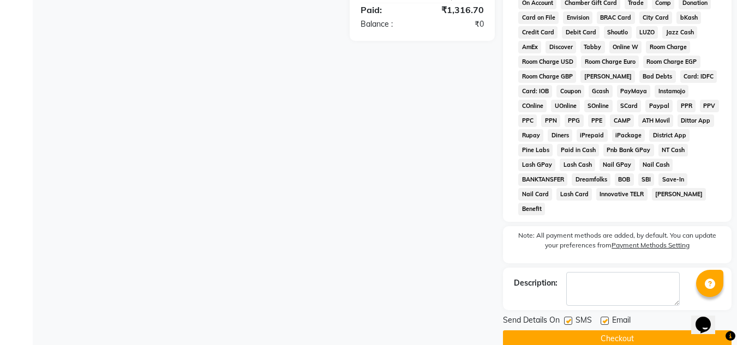
click at [559, 331] on button "Checkout" at bounding box center [617, 339] width 229 height 17
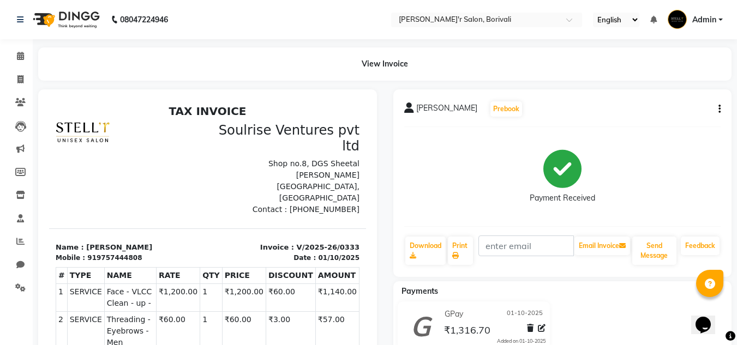
click at [719, 109] on icon "button" at bounding box center [720, 109] width 2 height 1
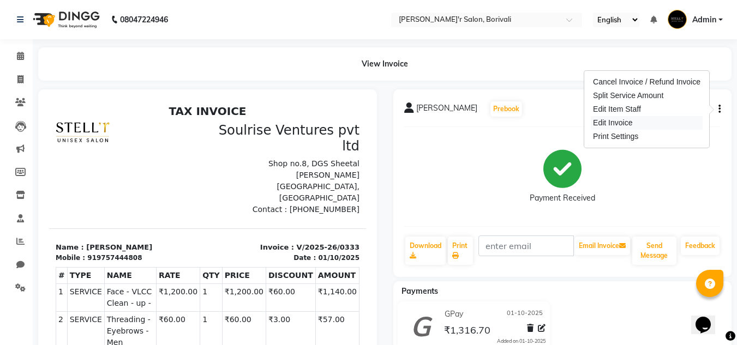
click at [617, 124] on div "Edit Invoice" at bounding box center [647, 123] width 112 height 14
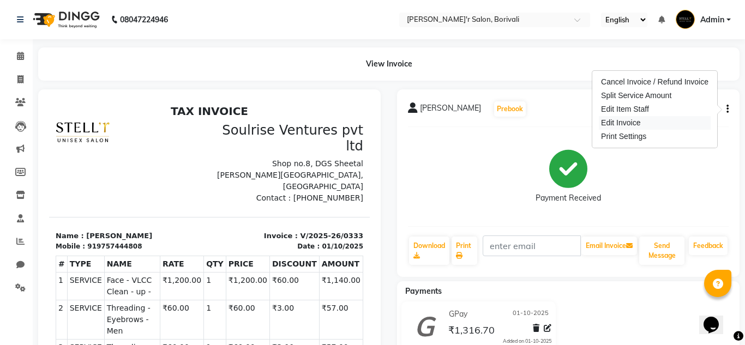
select select "service"
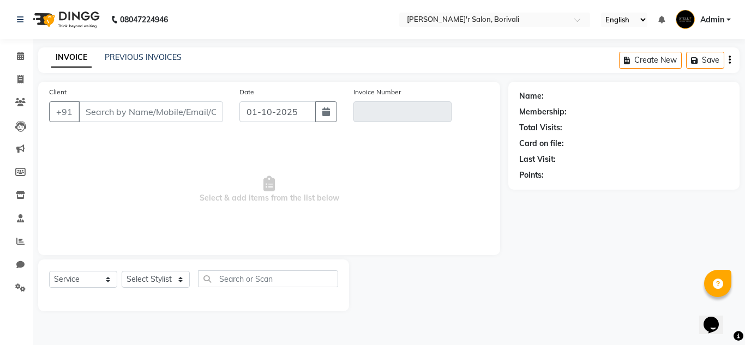
type input "9757444808"
type input "V/2025-26/0333"
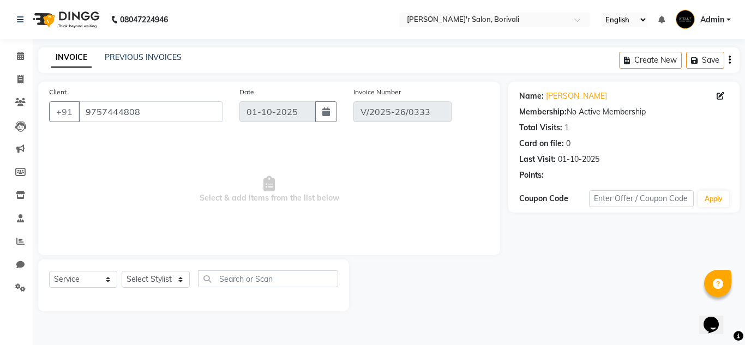
select select "select"
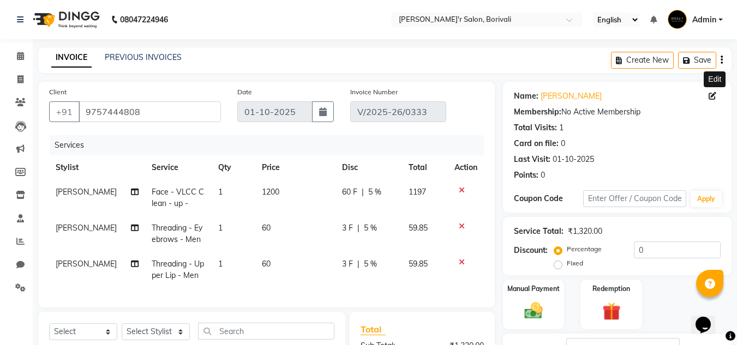
click at [713, 96] on icon at bounding box center [713, 96] width 8 height 8
select select "[DEMOGRAPHIC_DATA]"
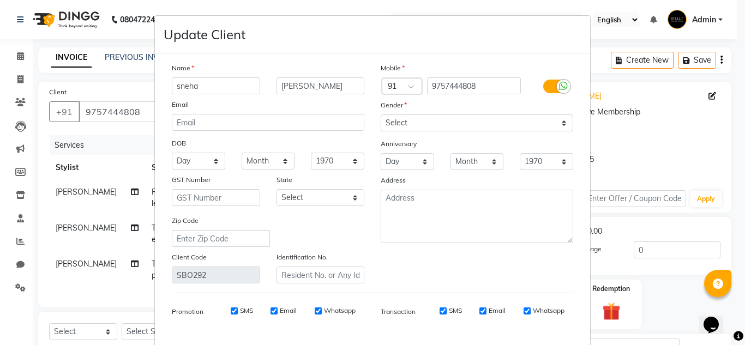
click at [174, 90] on input "sneha" at bounding box center [216, 85] width 88 height 17
click at [176, 89] on input "sneha" at bounding box center [216, 85] width 88 height 17
type input "Sneha"
click at [283, 87] on input "[PERSON_NAME]" at bounding box center [321, 85] width 88 height 17
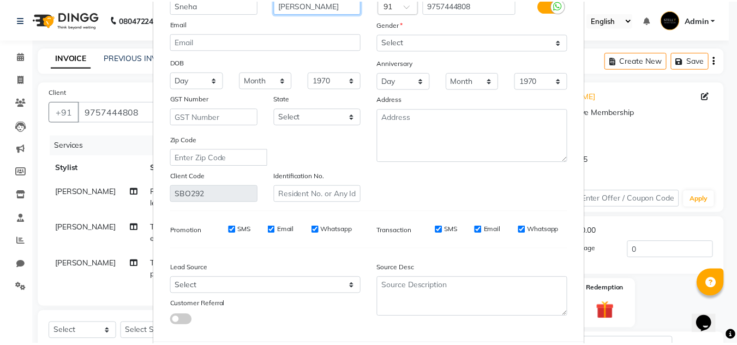
scroll to position [139, 0]
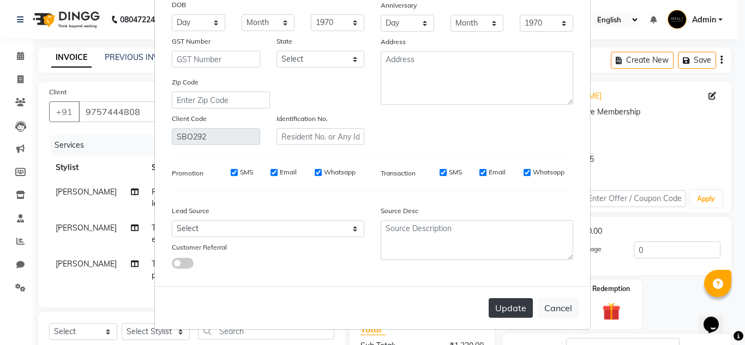
type input "[PERSON_NAME]"
click at [512, 309] on button "Update" at bounding box center [511, 308] width 44 height 20
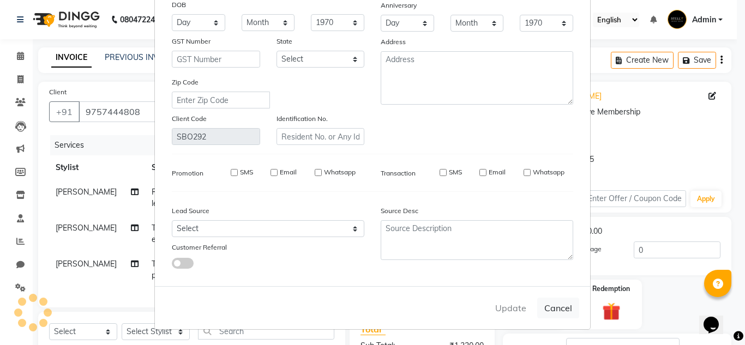
select select
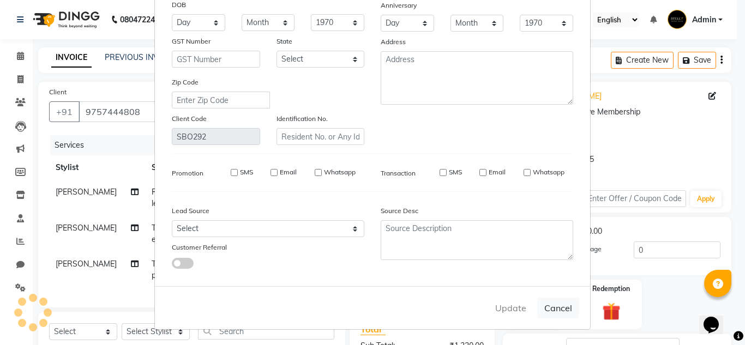
select select
checkbox input "false"
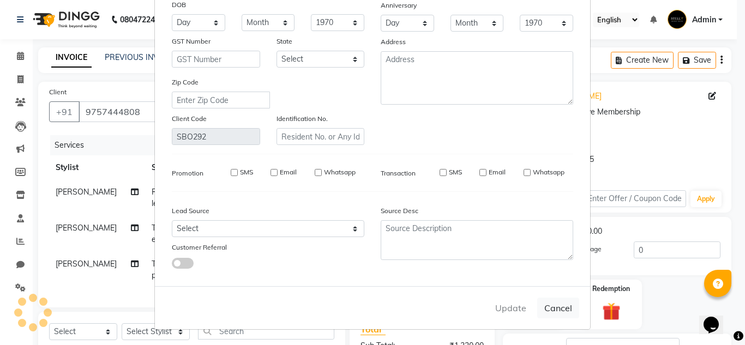
checkbox input "false"
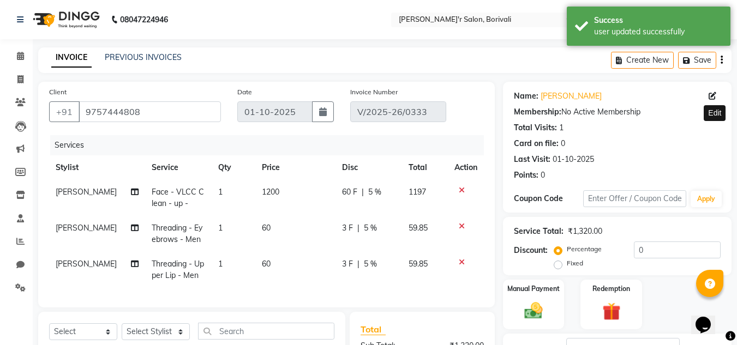
scroll to position [175, 0]
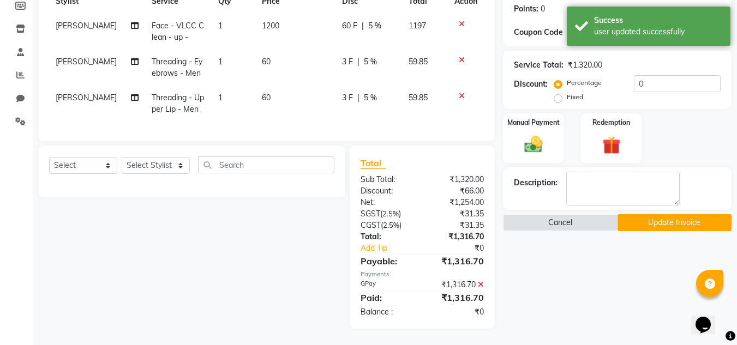
click at [668, 215] on button "Update Invoice" at bounding box center [675, 222] width 114 height 17
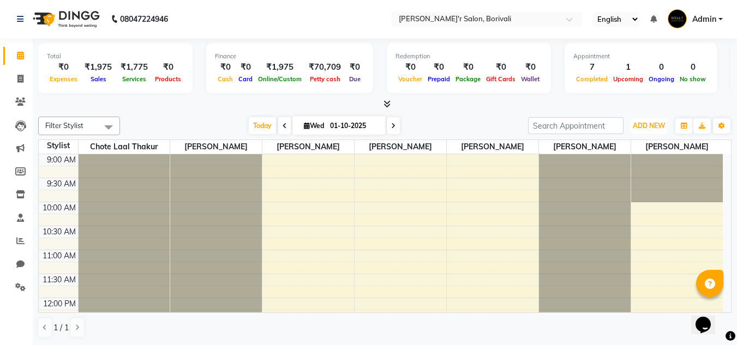
scroll to position [247, 0]
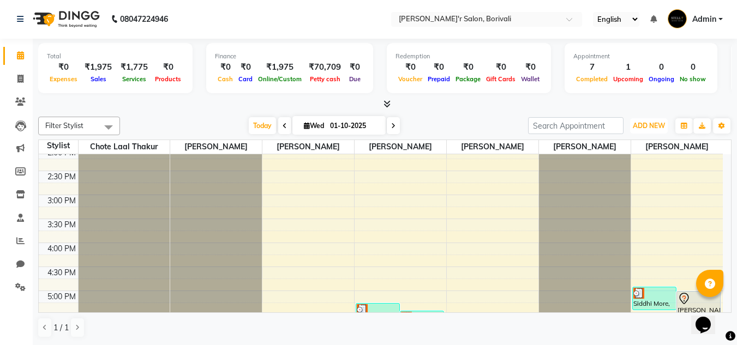
click at [658, 131] on button "ADD NEW Toggle Dropdown" at bounding box center [649, 125] width 38 height 15
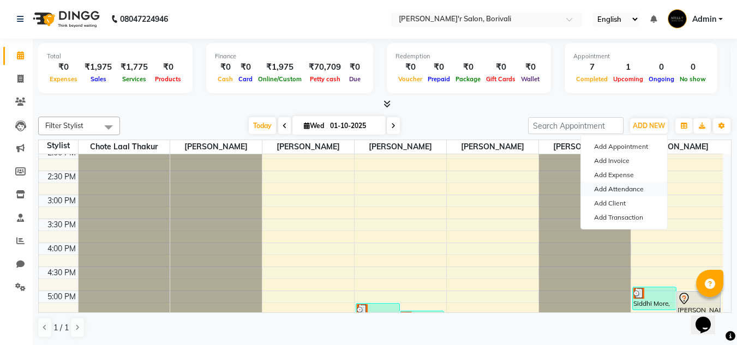
click at [614, 188] on link "Add Attendance" at bounding box center [624, 189] width 86 height 14
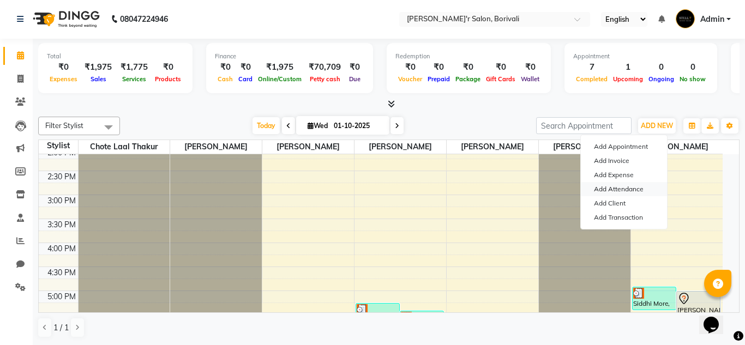
select select "W"
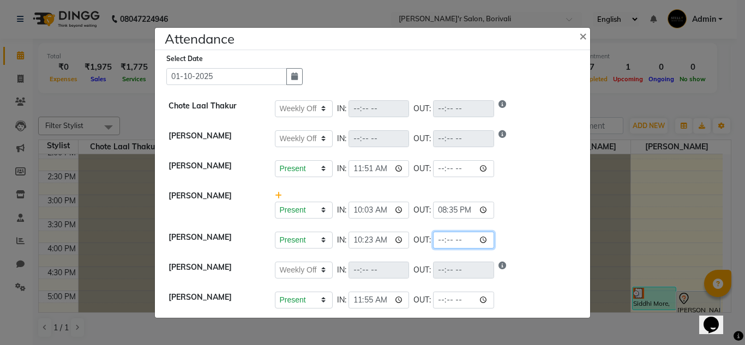
click at [464, 240] on input "time" at bounding box center [463, 240] width 61 height 17
click at [454, 238] on input "time" at bounding box center [463, 240] width 61 height 17
type input "21:31"
click at [576, 156] on li "Alisha Shaikh Present Absent Late Half Day Weekly Off IN: 11:51 OUT:" at bounding box center [373, 169] width 430 height 31
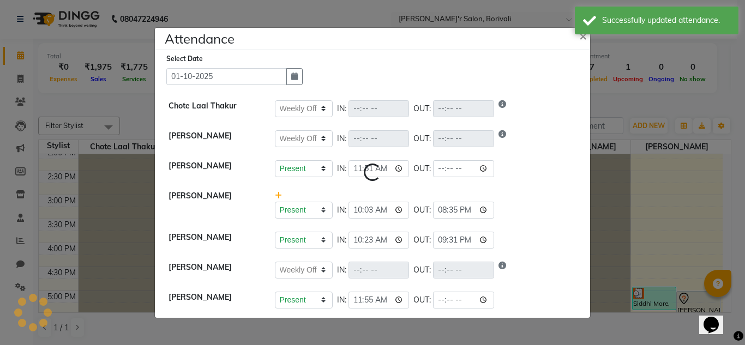
select select "W"
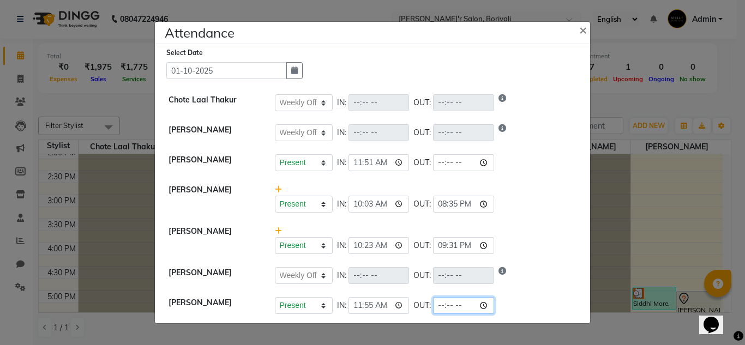
click at [457, 309] on input "time" at bounding box center [463, 305] width 61 height 17
type input "21:32"
click at [557, 189] on div "Present Absent Late Half Day Weekly Off IN: 10:03 OUT: 20:35" at bounding box center [426, 198] width 319 height 28
select select "W"
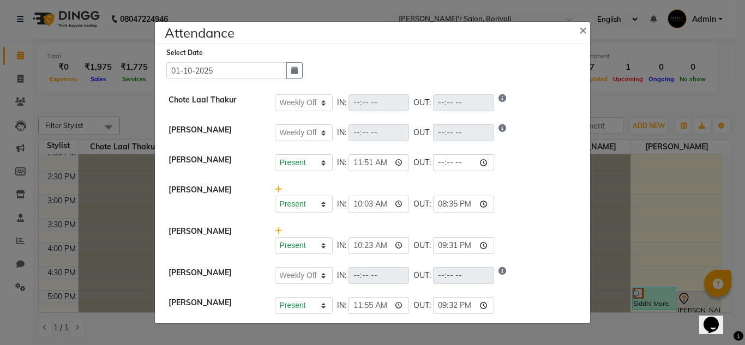
select select "W"
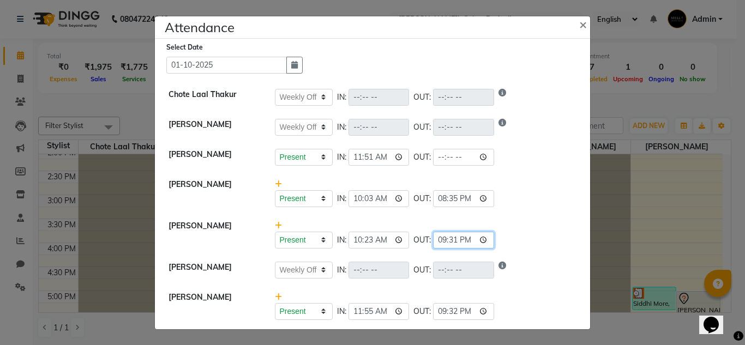
click at [458, 241] on input "21:31" at bounding box center [463, 240] width 61 height 17
type input "21:37"
click at [527, 226] on div "Present Absent Late Half Day Weekly Off IN: 10:23 OUT: 21:37" at bounding box center [426, 234] width 319 height 28
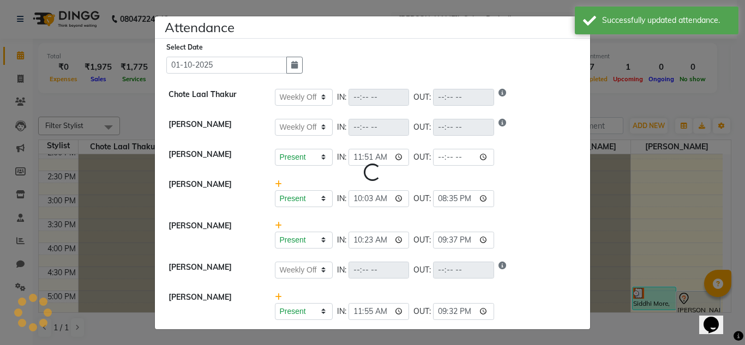
select select "W"
click at [441, 236] on input "21:37" at bounding box center [463, 240] width 61 height 17
click at [623, 231] on ngb-modal-window "Attendance × Select Date 01-10-2025 Chote Laal Thakur Present Absent Late Half …" at bounding box center [372, 172] width 745 height 345
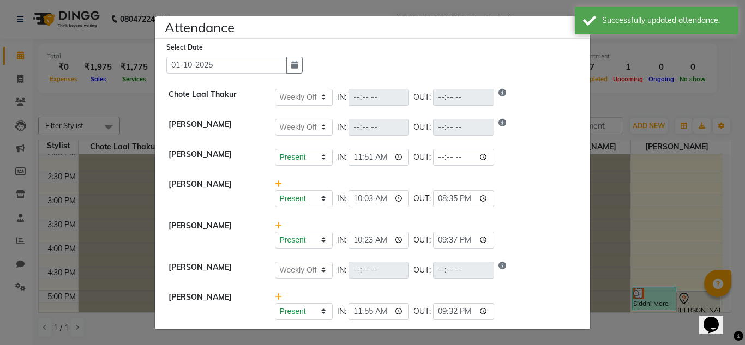
select select "W"
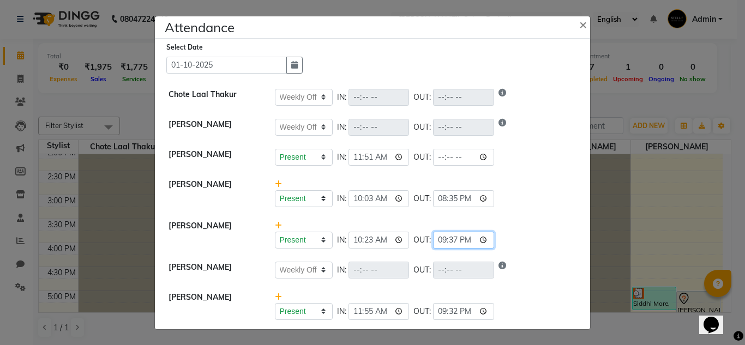
click at [433, 242] on input "21:37" at bounding box center [463, 240] width 61 height 17
click at [458, 240] on input "21:37" at bounding box center [463, 240] width 61 height 17
type input "21:00"
click at [518, 223] on div "Present Absent Late Half Day Weekly Off IN: 10:23 OUT: 21:00" at bounding box center [426, 234] width 319 height 28
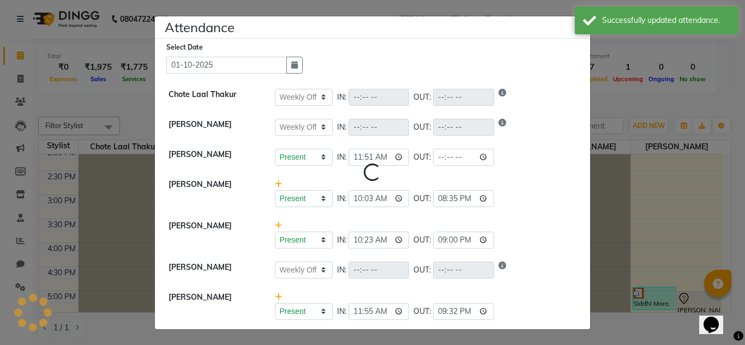
select select "W"
click at [458, 238] on input "21:00" at bounding box center [463, 240] width 61 height 17
type input "22:00"
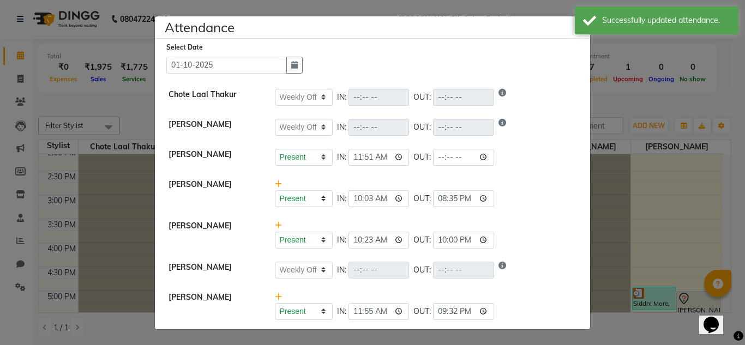
click at [505, 152] on div "Present Absent Late Half Day Weekly Off IN: 11:51 OUT:" at bounding box center [426, 157] width 302 height 17
select select "W"
